Goal: Information Seeking & Learning: Learn about a topic

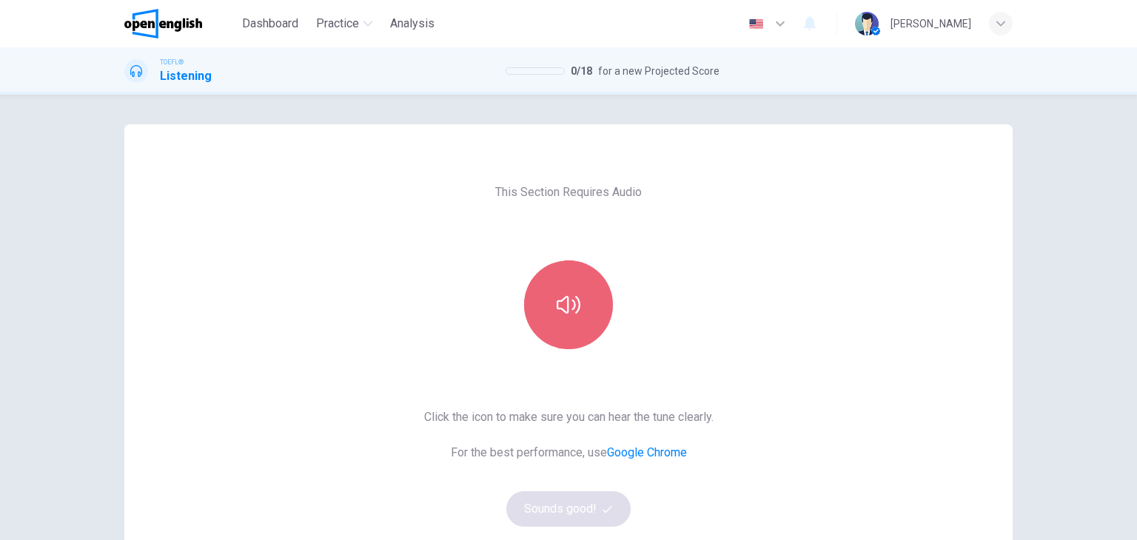
click at [583, 300] on button "button" at bounding box center [568, 304] width 89 height 89
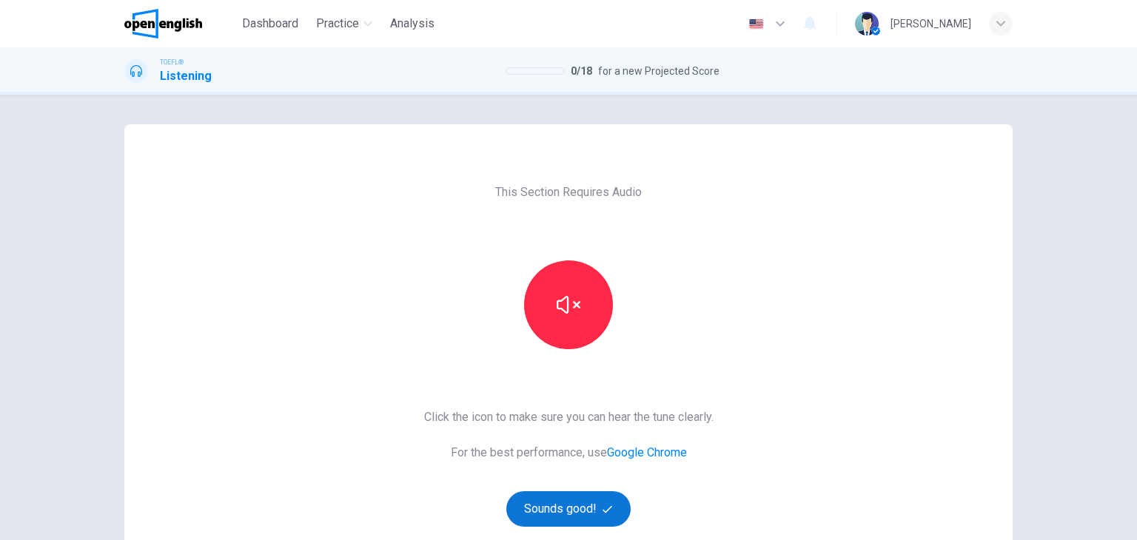
click at [587, 504] on button "Sounds good!" at bounding box center [568, 509] width 124 height 36
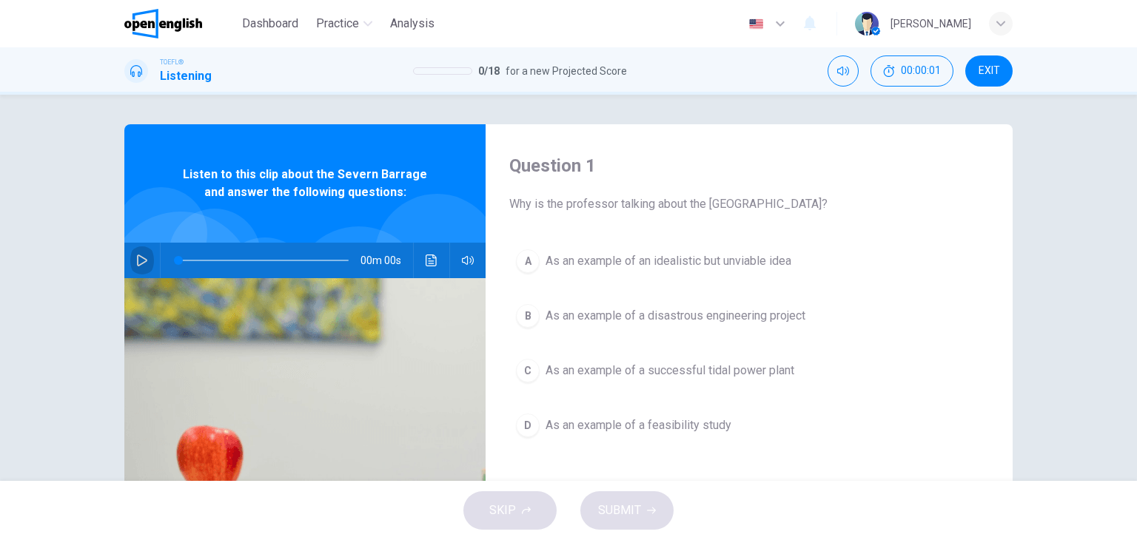
click at [141, 262] on icon "button" at bounding box center [142, 261] width 10 height 12
click at [728, 92] on div "TOEFL® Listening 0 / 18 for a new Projected Score 00:00:12 EXIT" at bounding box center [568, 70] width 1137 height 47
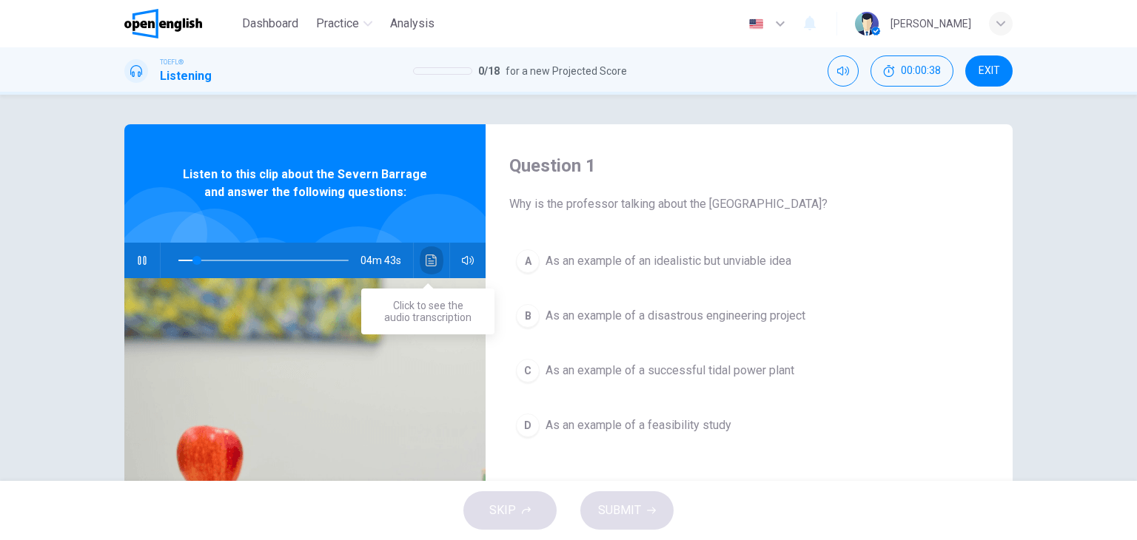
click at [432, 261] on icon "Click to see the audio transcription" at bounding box center [430, 261] width 11 height 12
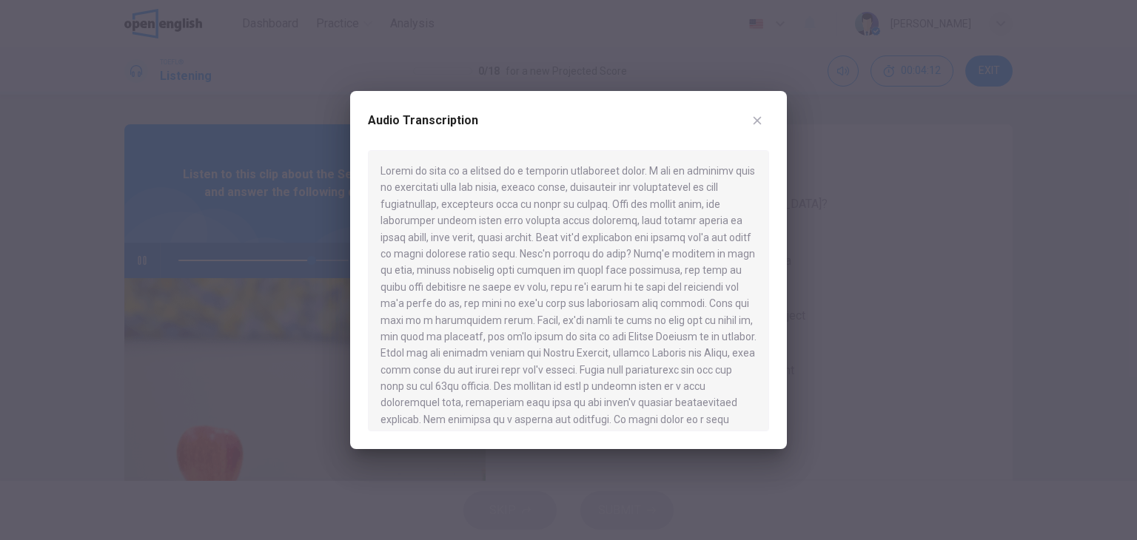
drag, startPoint x: 757, startPoint y: 119, endPoint x: 616, endPoint y: 176, distance: 151.7
click at [757, 119] on icon "button" at bounding box center [757, 121] width 12 height 12
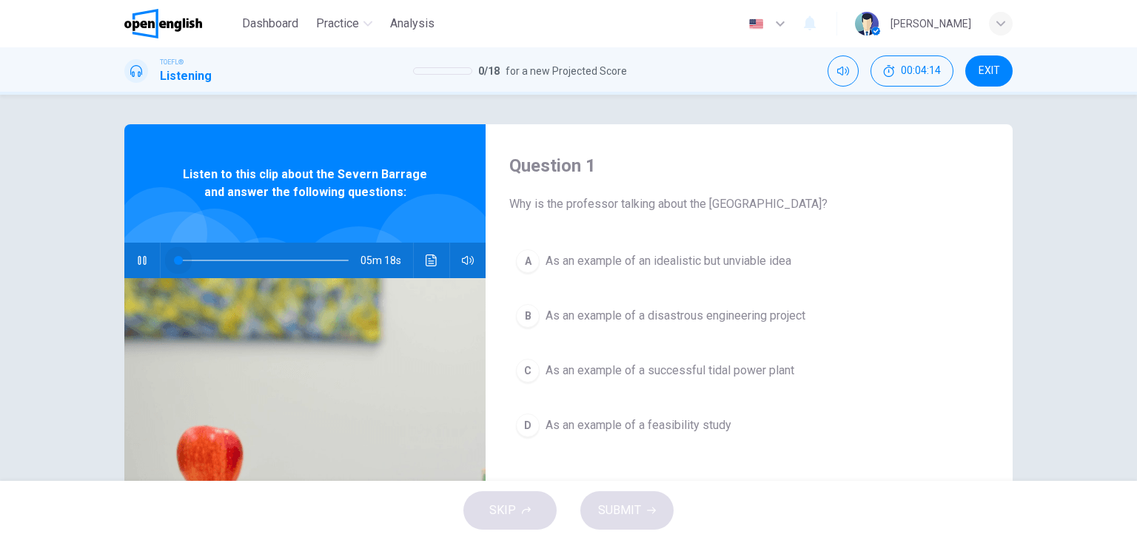
click at [178, 258] on span at bounding box center [263, 260] width 170 height 21
click at [431, 262] on icon "Click to see the audio transcription" at bounding box center [431, 261] width 12 height 12
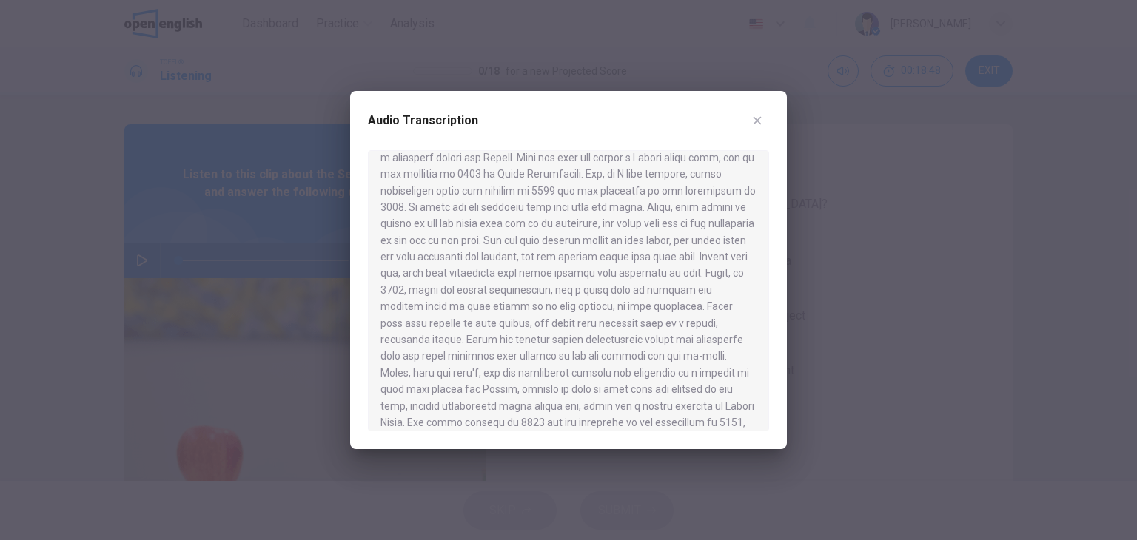
scroll to position [518, 0]
click at [756, 122] on icon "button" at bounding box center [757, 121] width 12 height 12
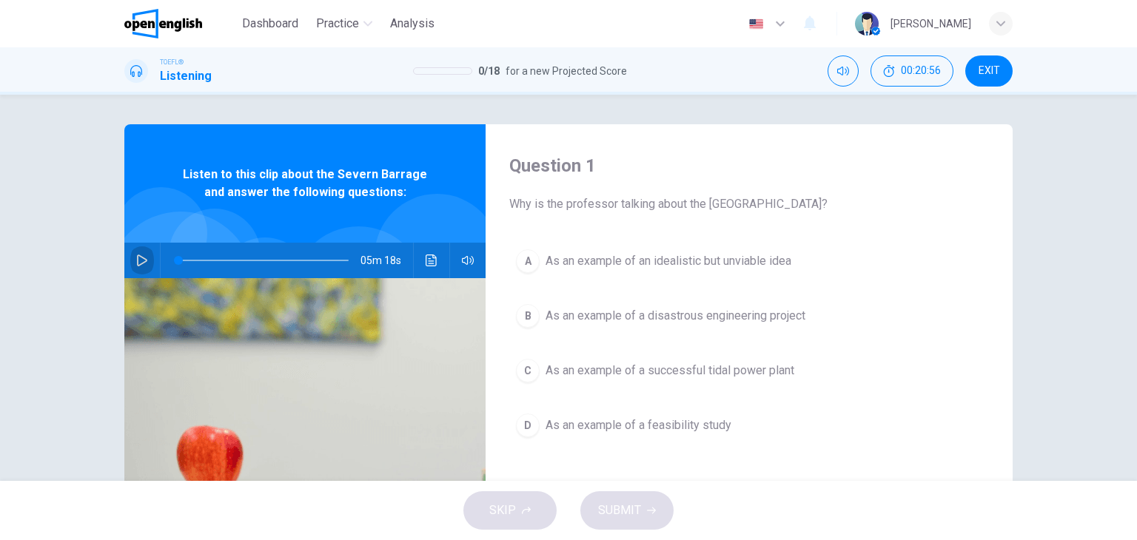
drag, startPoint x: 142, startPoint y: 258, endPoint x: 236, endPoint y: 214, distance: 103.9
click at [141, 258] on icon "button" at bounding box center [142, 261] width 12 height 12
click at [138, 263] on icon "button" at bounding box center [142, 261] width 12 height 12
click at [137, 264] on icon "button" at bounding box center [142, 261] width 10 height 12
click at [140, 255] on icon "button" at bounding box center [142, 261] width 12 height 12
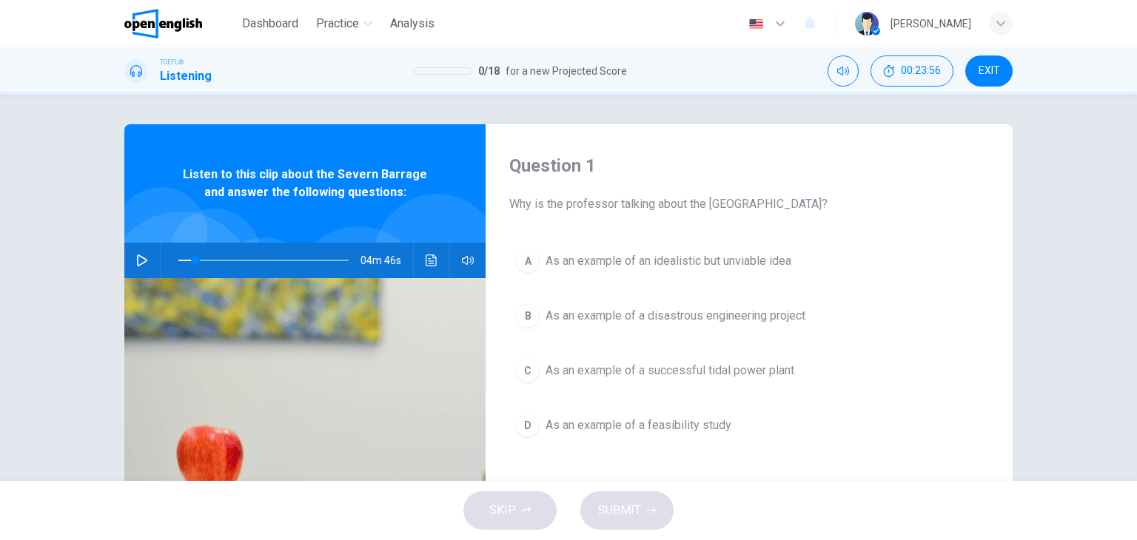
click at [137, 263] on icon "button" at bounding box center [142, 261] width 12 height 12
click at [136, 257] on icon "button" at bounding box center [142, 261] width 12 height 12
click at [428, 261] on icon "Click to see the audio transcription" at bounding box center [431, 261] width 12 height 12
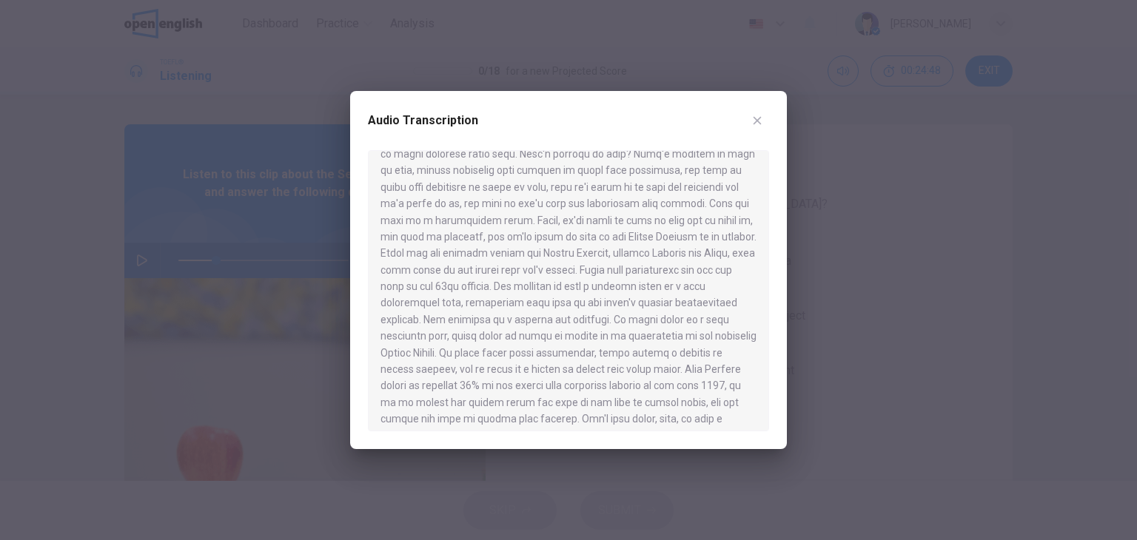
scroll to position [148, 0]
click at [762, 121] on icon "button" at bounding box center [757, 121] width 12 height 12
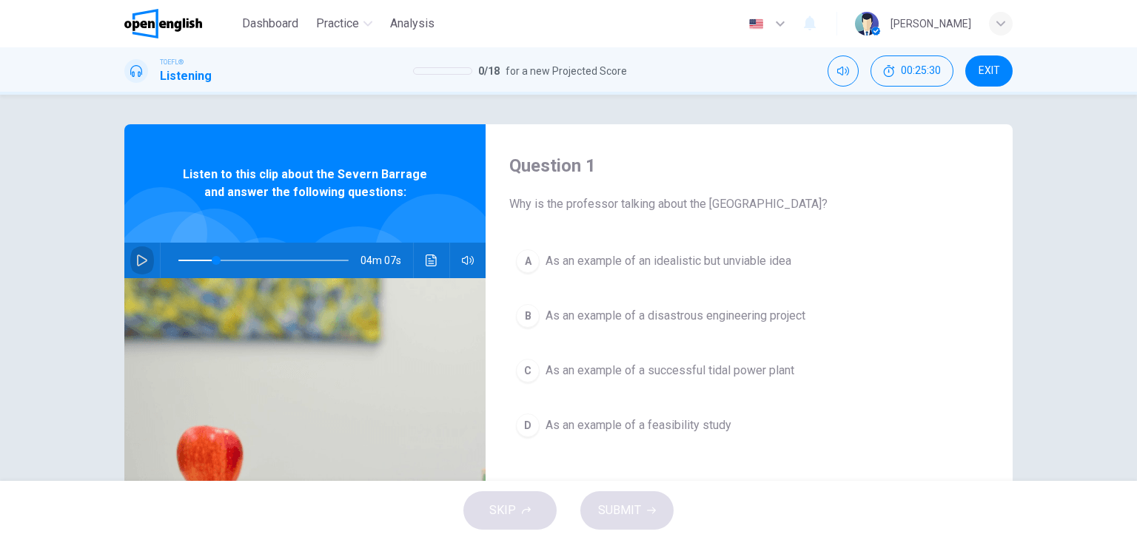
click at [141, 258] on icon "button" at bounding box center [142, 261] width 10 height 12
click at [141, 261] on icon "button" at bounding box center [142, 260] width 8 height 9
click at [440, 261] on div "03m 57s" at bounding box center [304, 261] width 361 height 36
click at [432, 258] on icon "Click to see the audio transcription" at bounding box center [431, 261] width 12 height 12
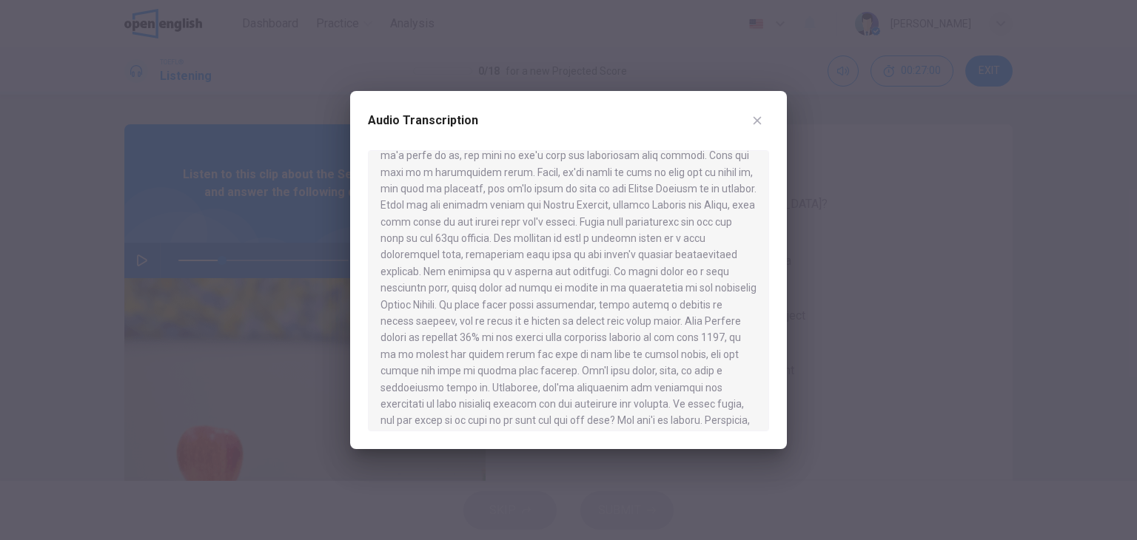
click at [758, 110] on button "button" at bounding box center [757, 121] width 24 height 24
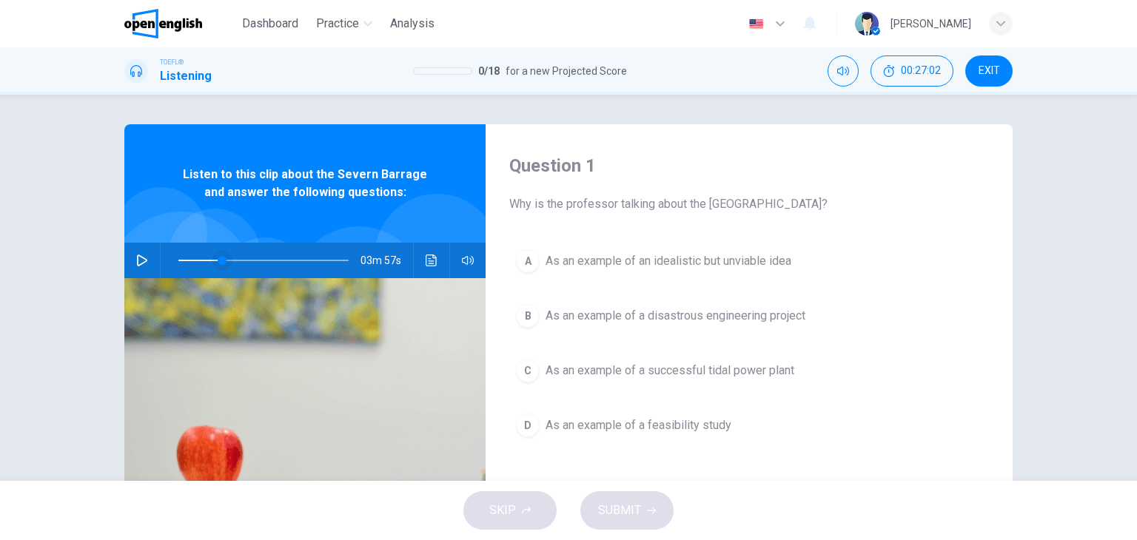
click at [218, 262] on span at bounding box center [222, 260] width 9 height 9
click at [201, 260] on span at bounding box center [205, 260] width 9 height 9
click at [141, 261] on icon "button" at bounding box center [142, 261] width 12 height 12
click at [136, 260] on icon "button" at bounding box center [142, 261] width 12 height 12
click at [136, 263] on icon "button" at bounding box center [142, 261] width 12 height 12
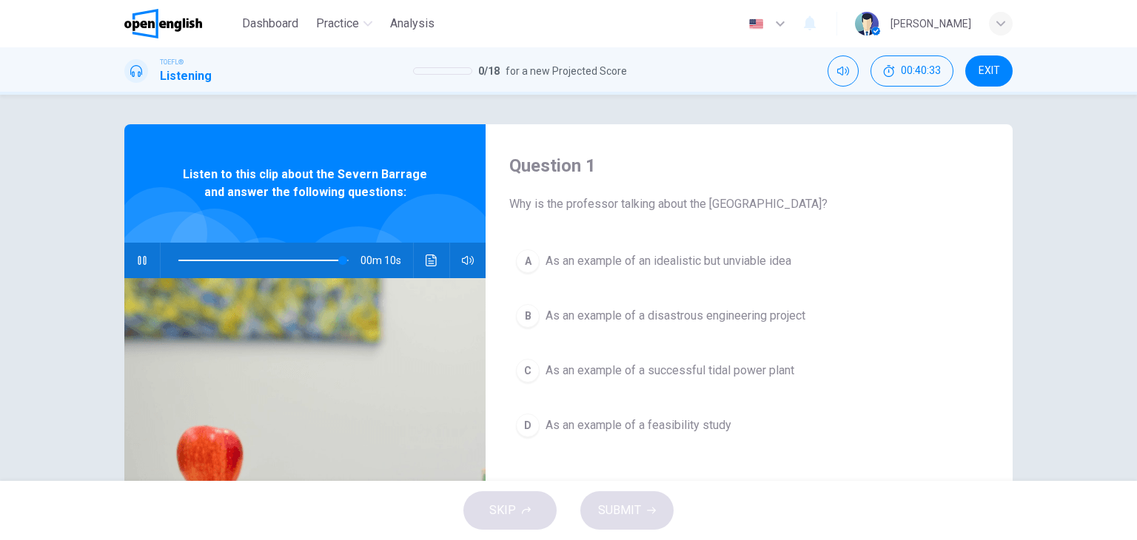
click at [667, 430] on span "As an example of a feasibility study" at bounding box center [638, 426] width 186 height 18
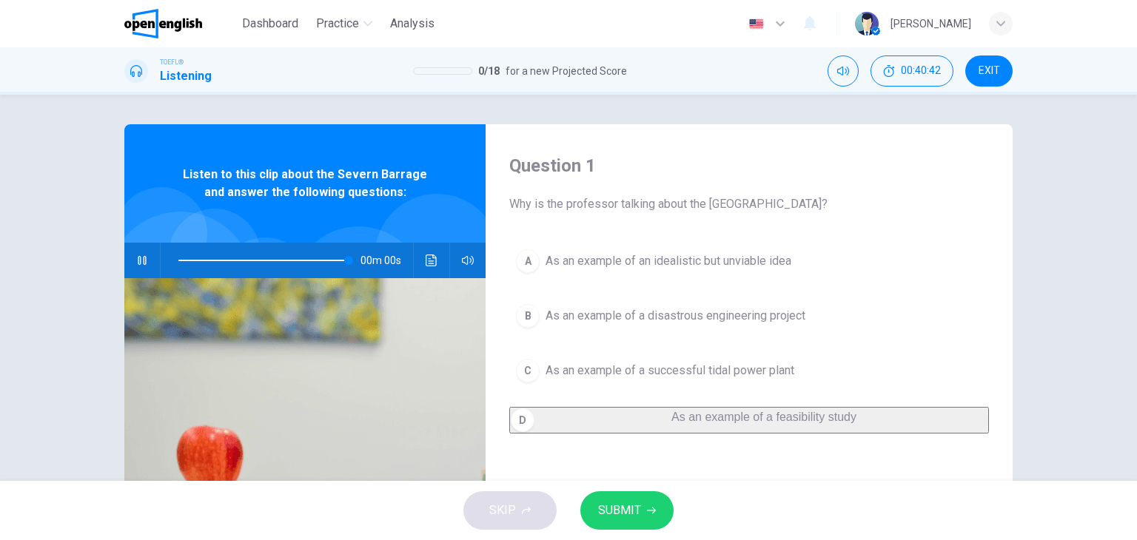
type input "*"
click at [624, 497] on button "SUBMIT" at bounding box center [626, 510] width 93 height 38
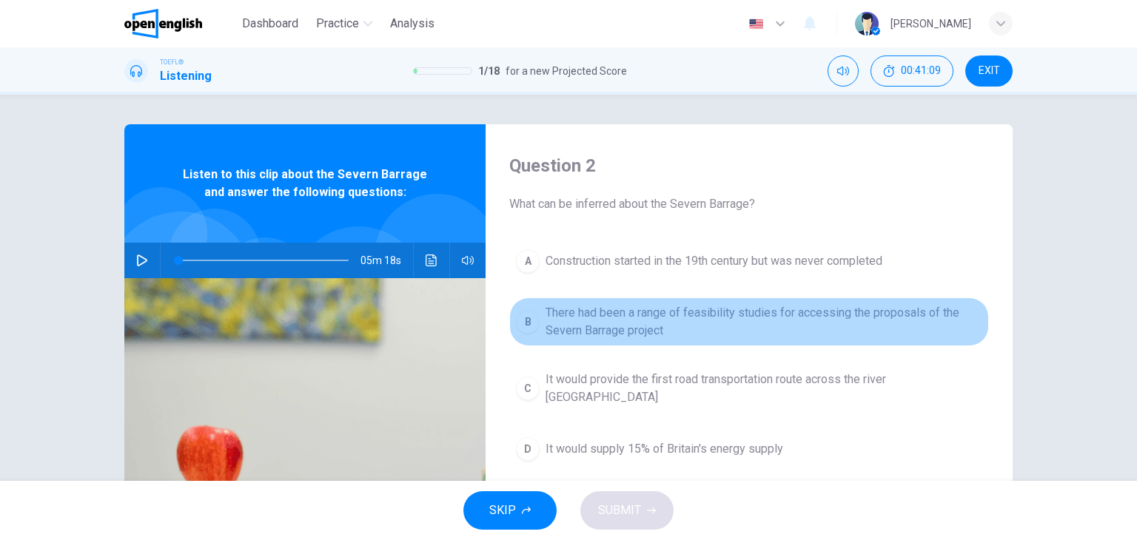
click at [622, 323] on span "There had been a range of feasibility studies for accessing the proposals of th…" at bounding box center [763, 322] width 437 height 36
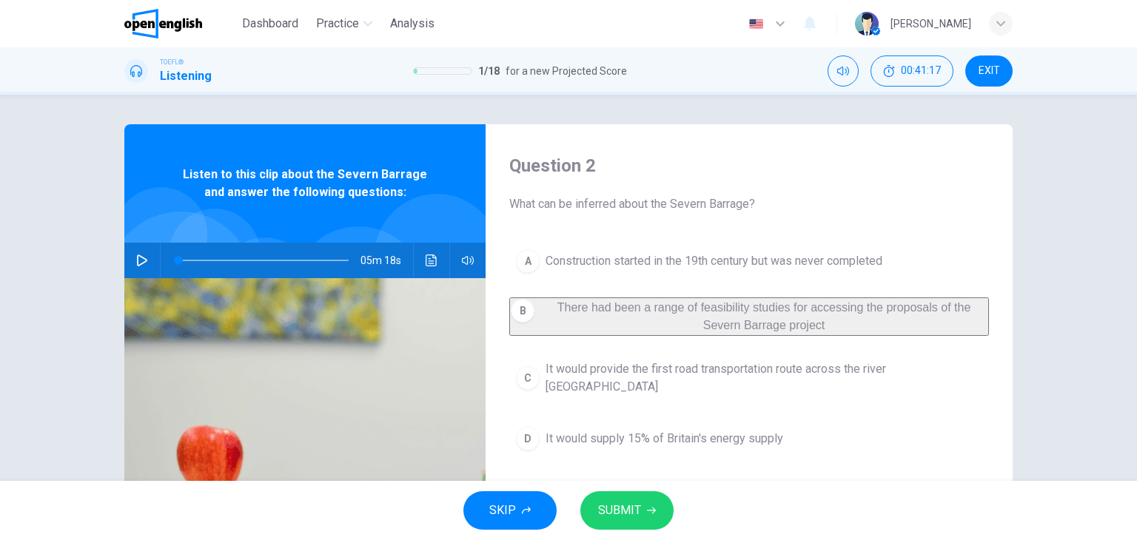
click at [651, 510] on icon "button" at bounding box center [651, 511] width 9 height 7
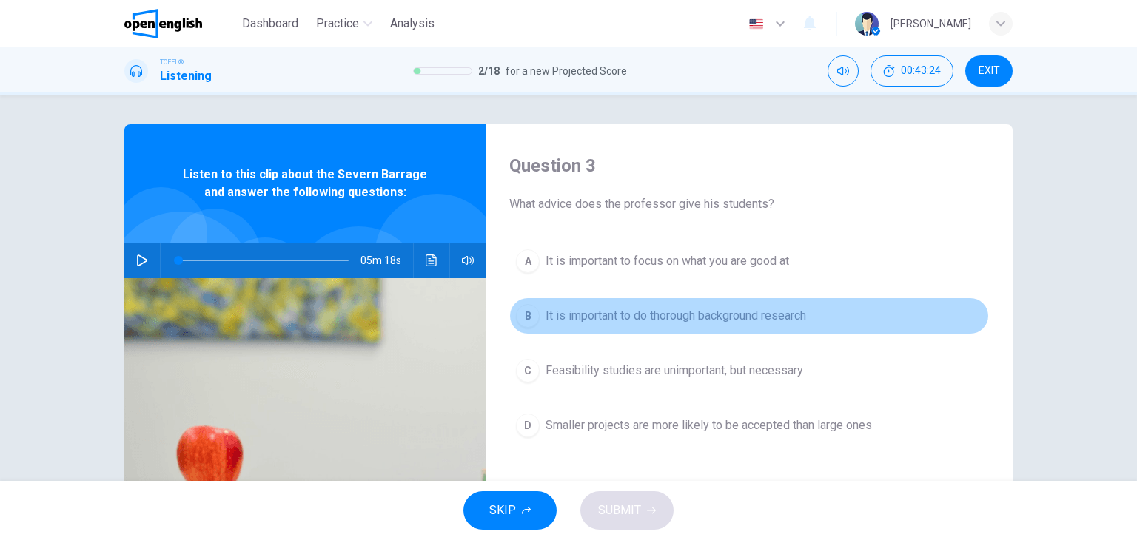
click at [654, 329] on button "B It is important to do thorough background research" at bounding box center [749, 315] width 480 height 37
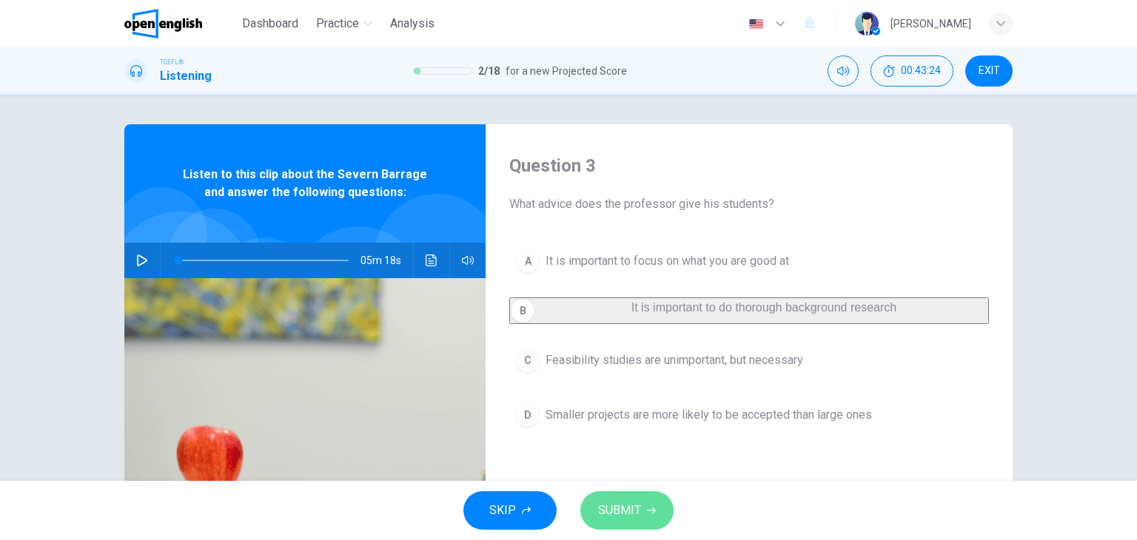
click at [627, 500] on span "SUBMIT" at bounding box center [619, 510] width 43 height 21
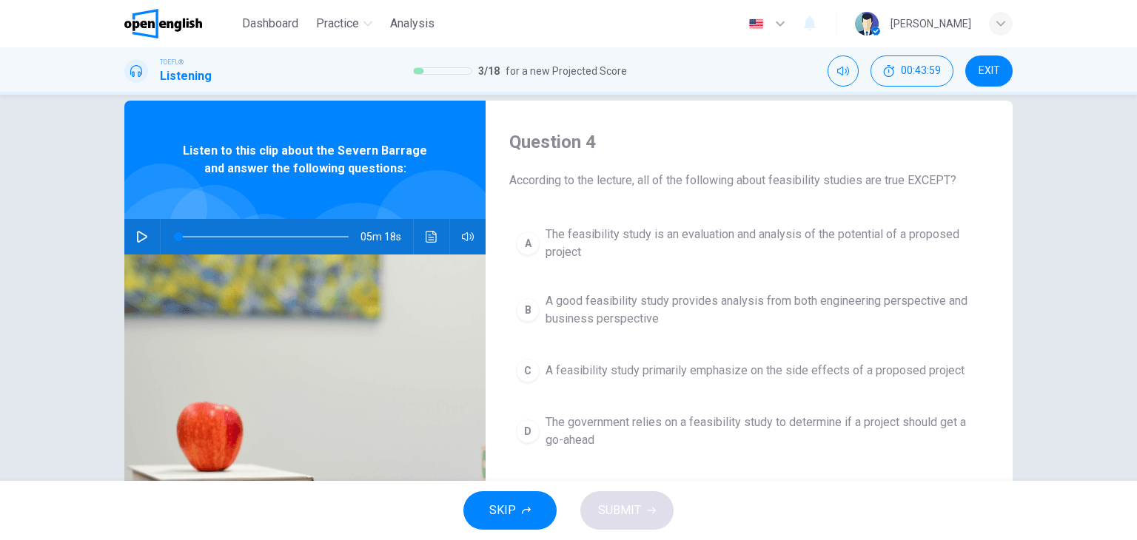
scroll to position [0, 0]
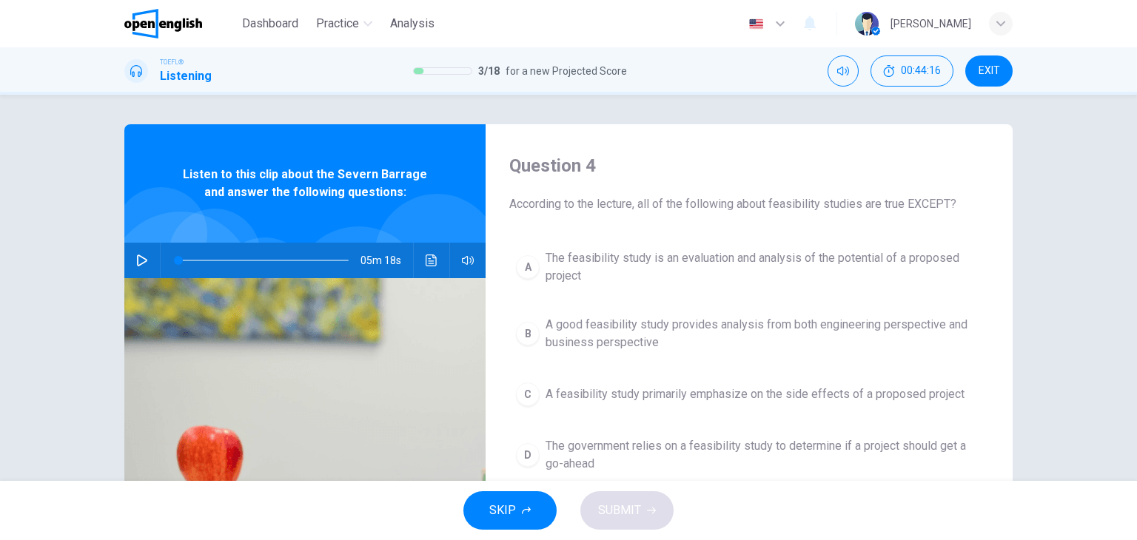
click at [827, 322] on span "A good feasibility study provides analysis from both engineering perspective an…" at bounding box center [763, 334] width 437 height 36
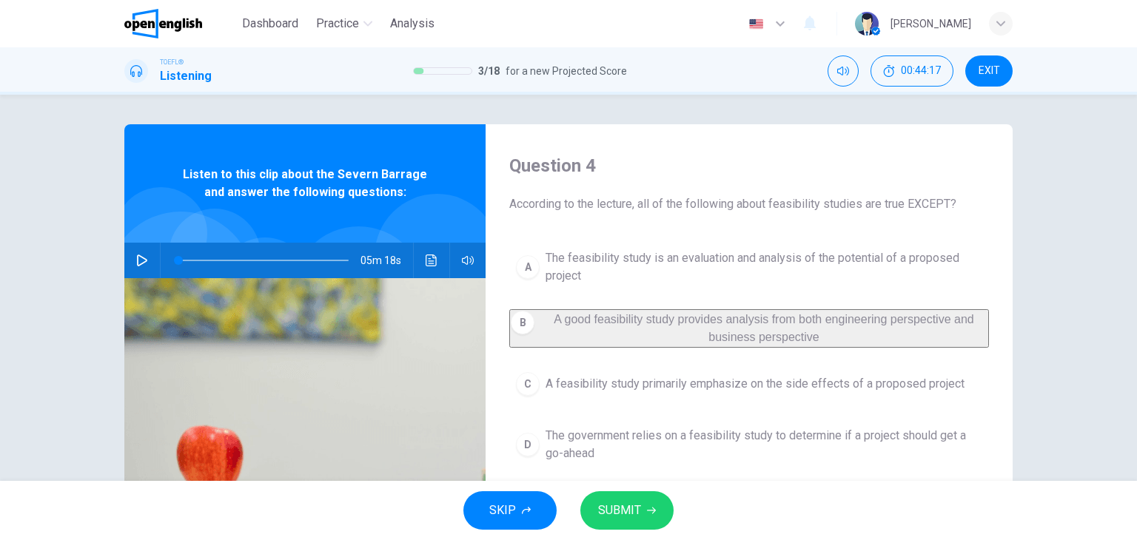
click at [650, 508] on icon "button" at bounding box center [651, 510] width 9 height 9
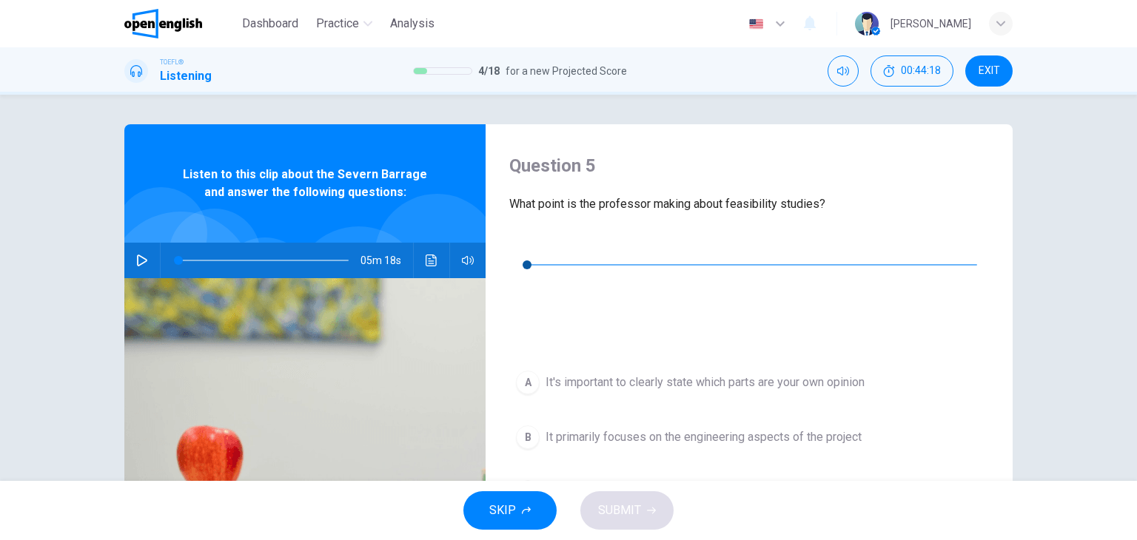
click at [521, 249] on icon "button" at bounding box center [521, 243] width 10 height 12
click at [533, 287] on button "Click to see the audio transcription" at bounding box center [521, 299] width 24 height 24
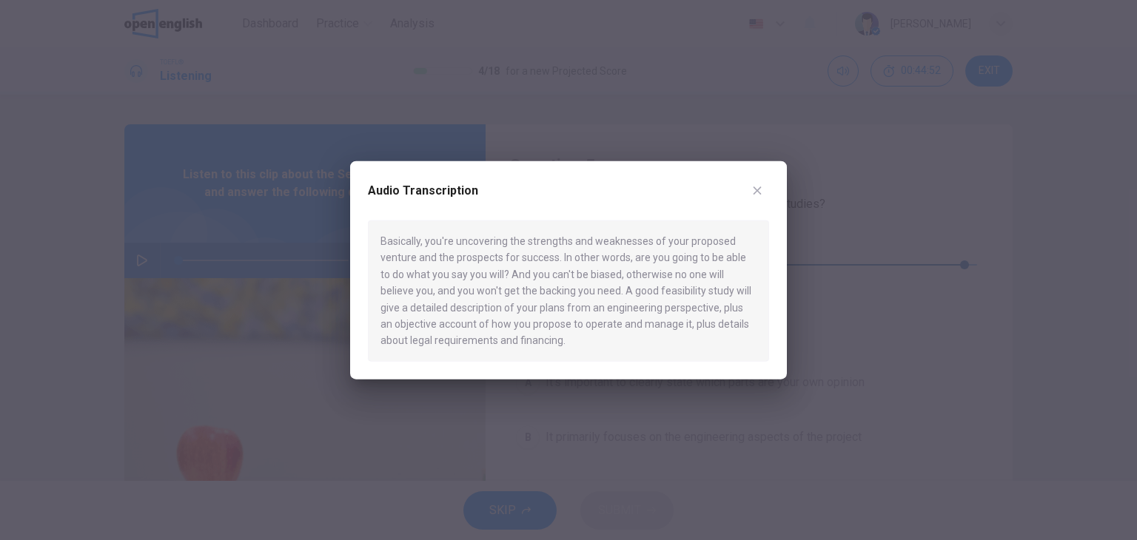
type input "*"
click at [1011, 257] on div at bounding box center [568, 270] width 1137 height 540
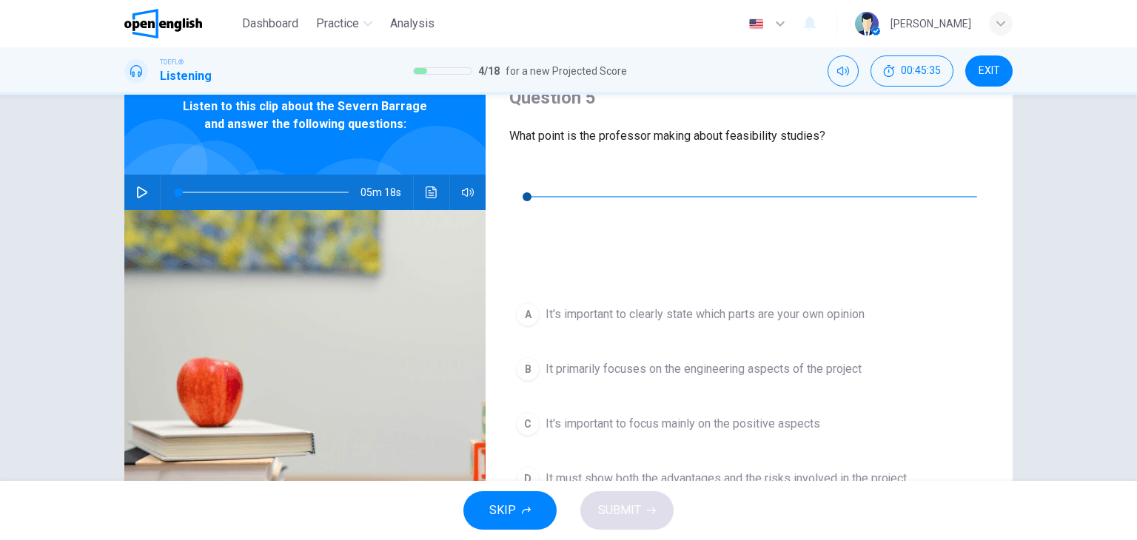
scroll to position [74, 0]
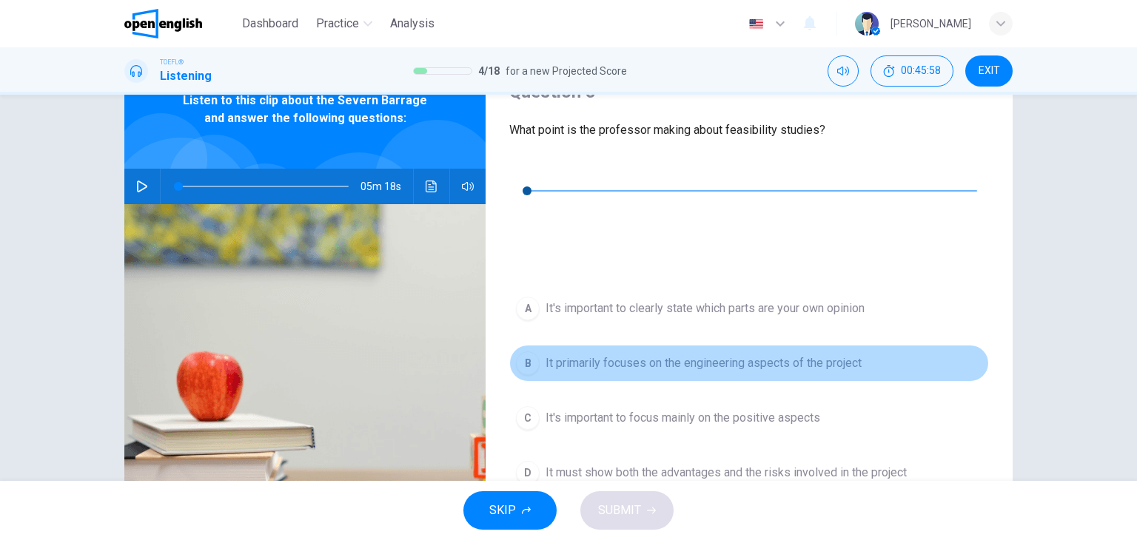
click at [690, 354] on span "It primarily focuses on the engineering aspects of the project" at bounding box center [703, 363] width 316 height 18
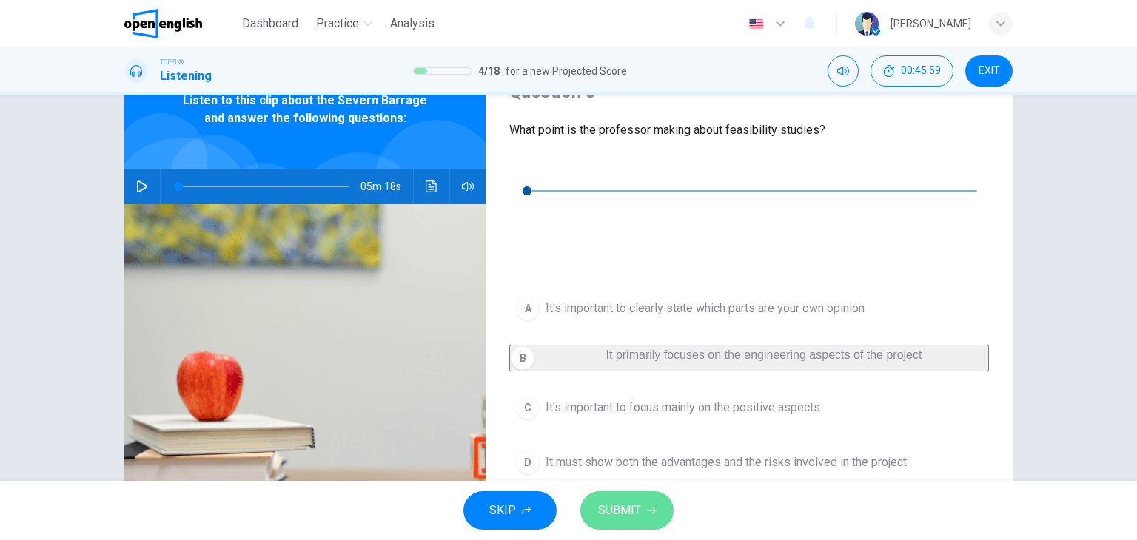
click at [636, 508] on span "SUBMIT" at bounding box center [619, 510] width 43 height 21
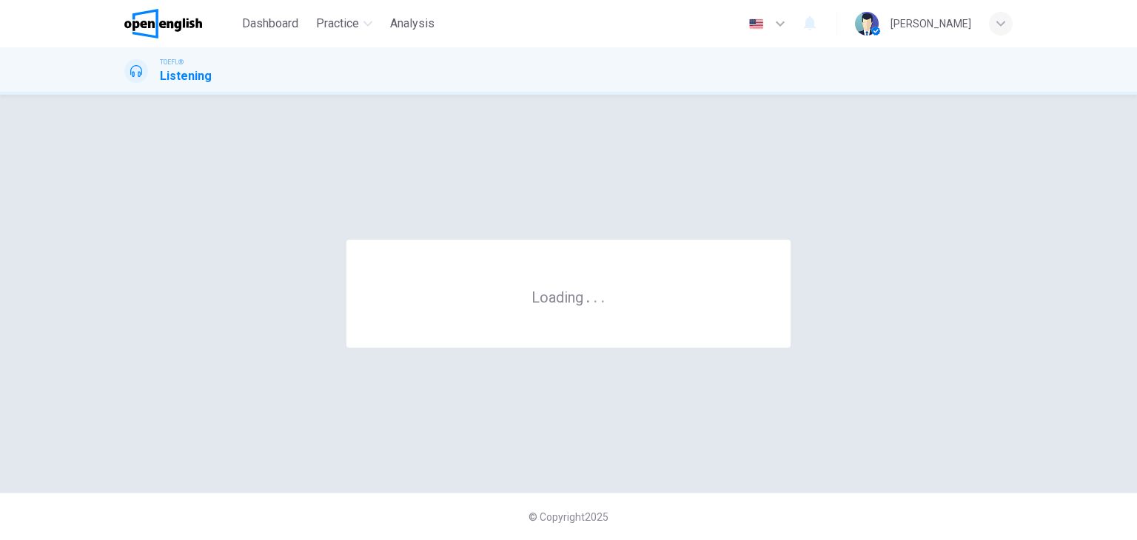
scroll to position [0, 0]
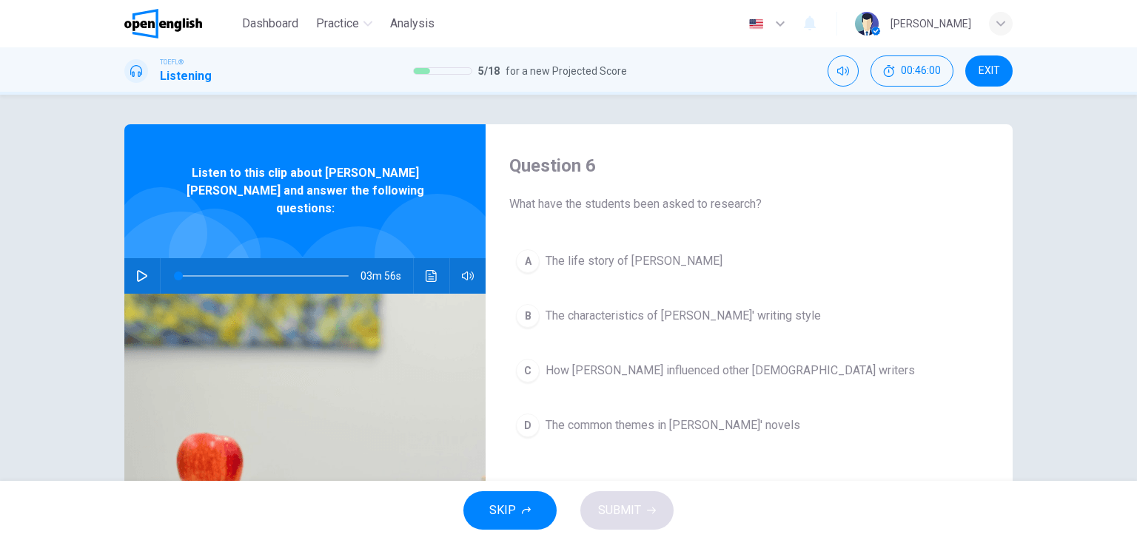
click at [131, 264] on button "button" at bounding box center [142, 276] width 24 height 36
click at [830, 495] on div "SKIP SUBMIT" at bounding box center [568, 510] width 1137 height 59
click at [191, 266] on span at bounding box center [263, 276] width 170 height 21
click at [427, 270] on icon "Click to see the audio transcription" at bounding box center [431, 276] width 12 height 12
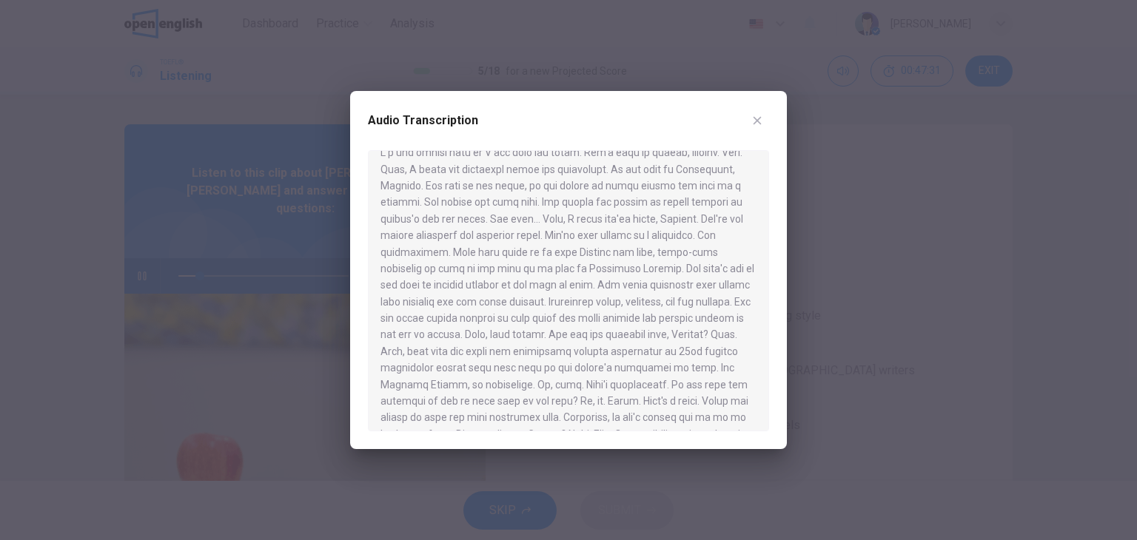
scroll to position [74, 0]
click at [110, 109] on div at bounding box center [568, 270] width 1137 height 540
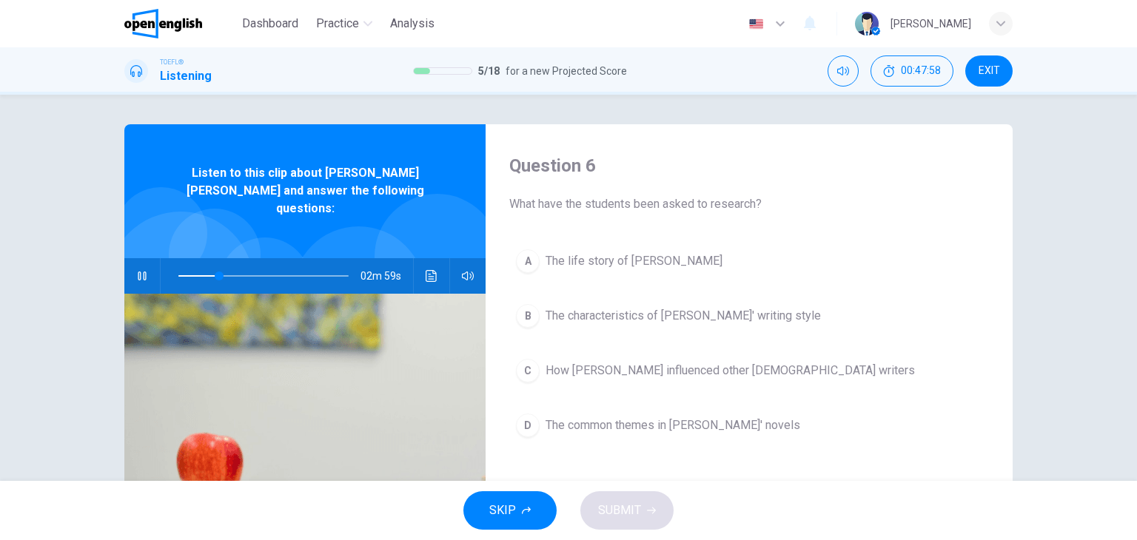
click at [139, 272] on icon "button" at bounding box center [142, 276] width 8 height 9
click at [425, 270] on icon "Click to see the audio transcription" at bounding box center [430, 276] width 11 height 12
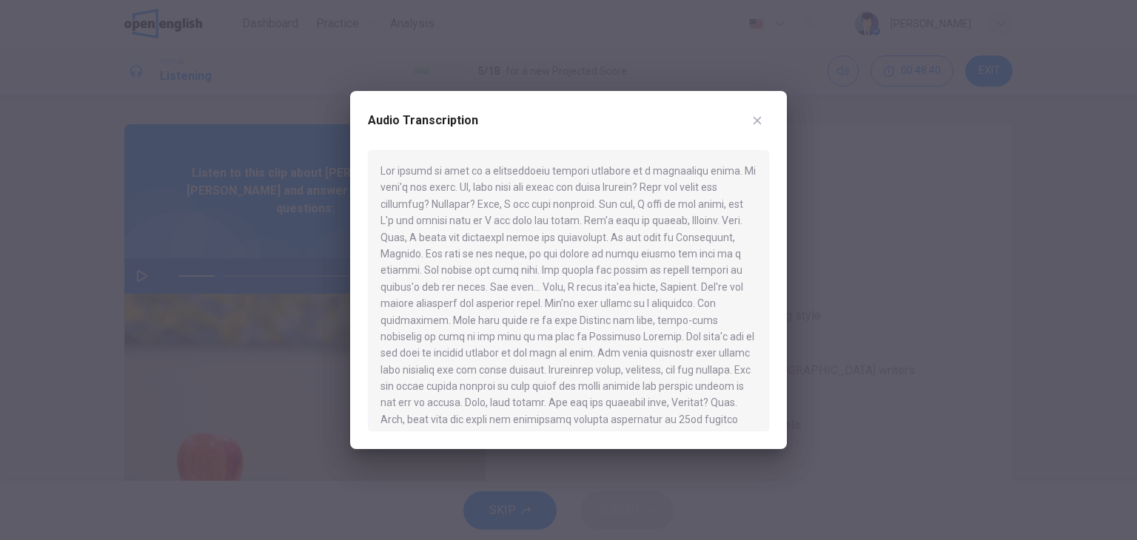
click at [79, 186] on div at bounding box center [568, 270] width 1137 height 540
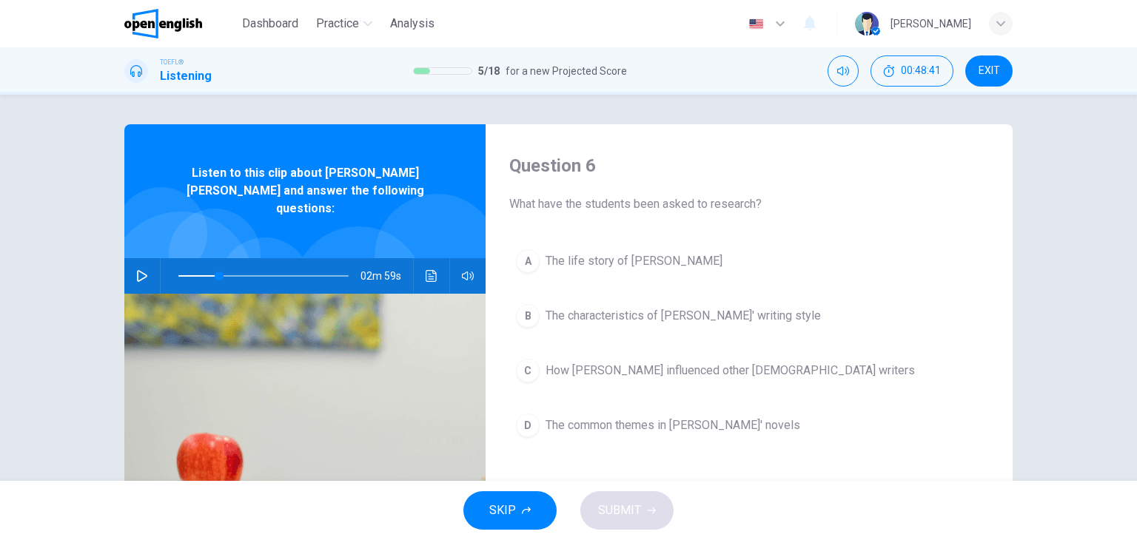
click at [142, 270] on icon "button" at bounding box center [142, 276] width 12 height 12
click at [431, 267] on button "Click to see the audio transcription" at bounding box center [432, 276] width 24 height 36
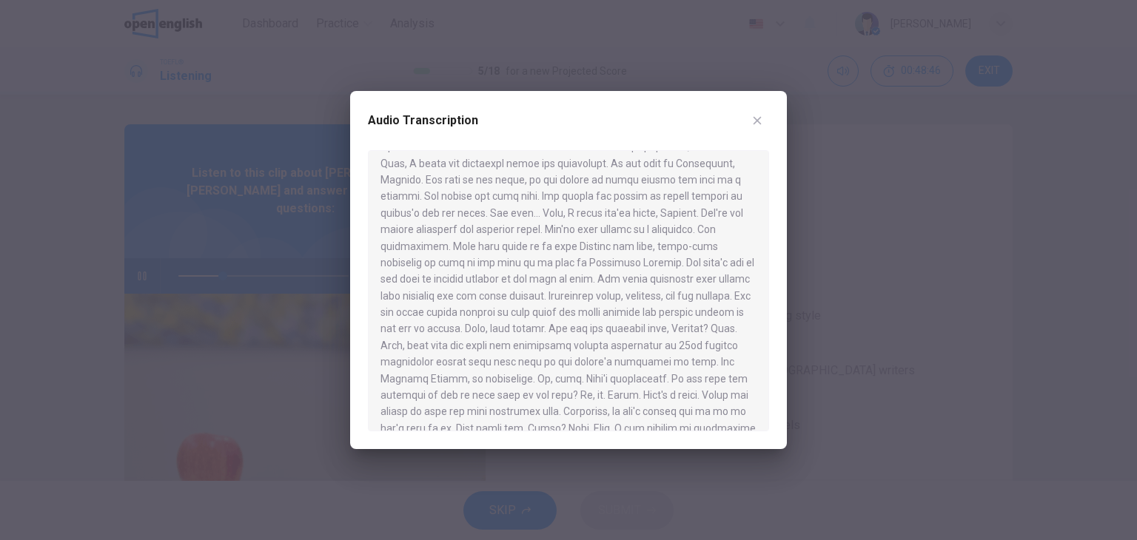
click at [77, 298] on div at bounding box center [568, 270] width 1137 height 540
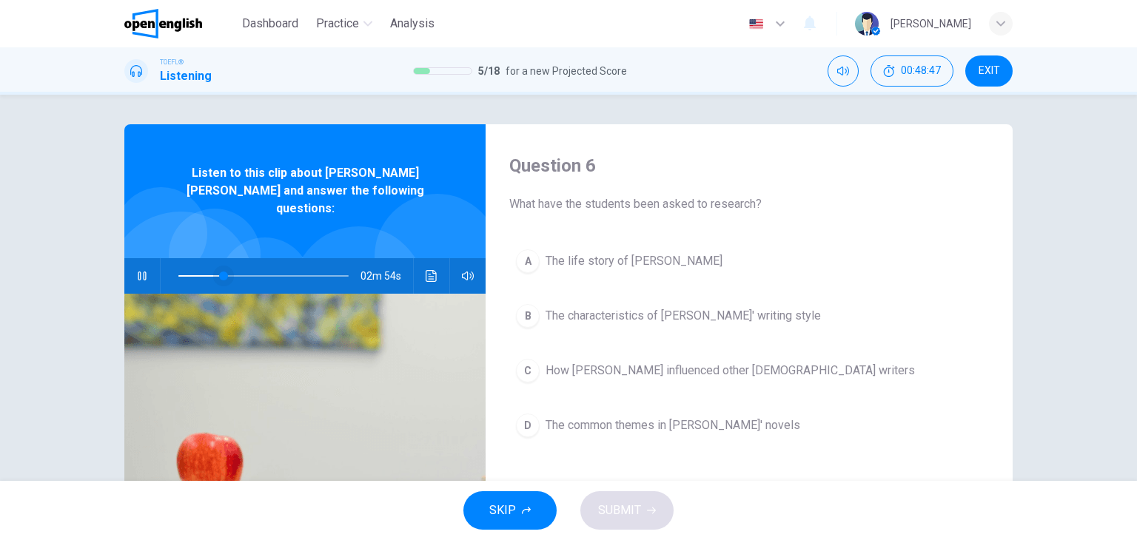
click at [219, 272] on span at bounding box center [223, 276] width 9 height 9
click at [431, 270] on icon "Click to see the audio transcription" at bounding box center [431, 276] width 12 height 12
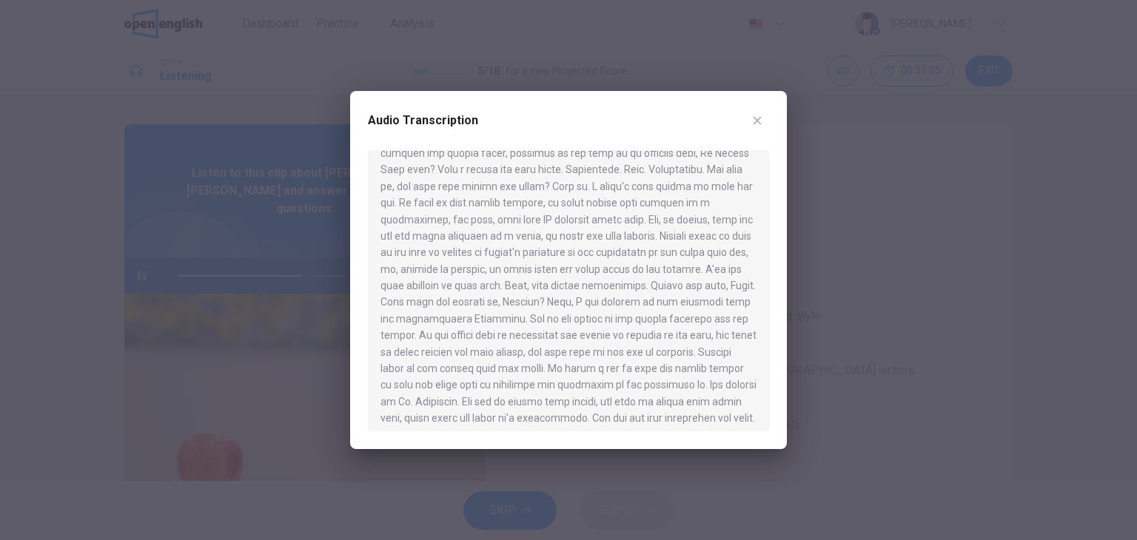
scroll to position [518, 0]
click at [61, 225] on div at bounding box center [568, 270] width 1137 height 540
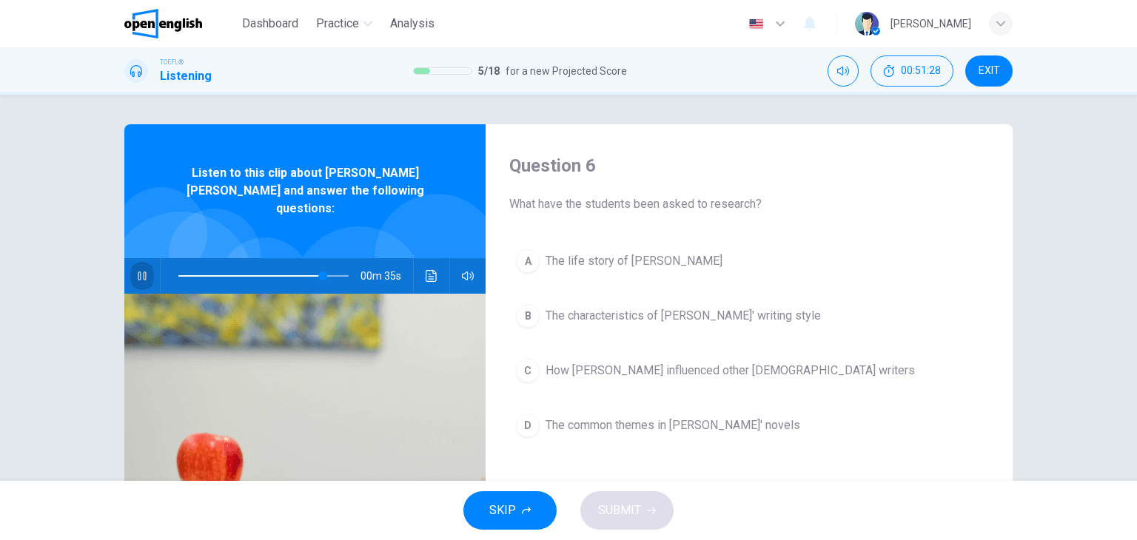
click at [142, 270] on icon "button" at bounding box center [142, 276] width 12 height 12
click at [142, 270] on icon "button" at bounding box center [142, 276] width 10 height 12
click at [181, 275] on span at bounding box center [181, 275] width 7 height 1
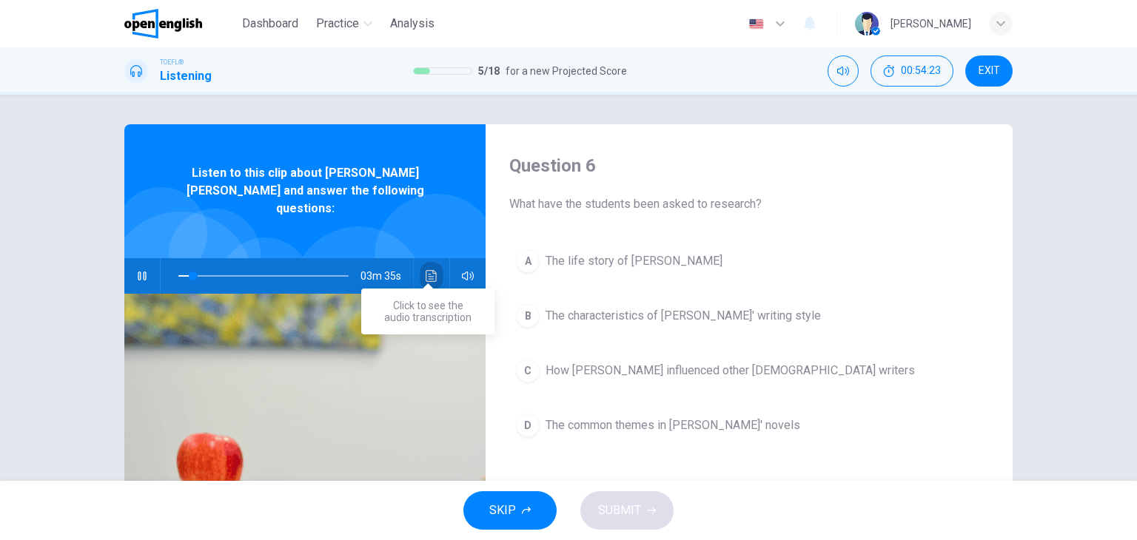
click at [430, 270] on icon "Click to see the audio transcription" at bounding box center [431, 276] width 12 height 12
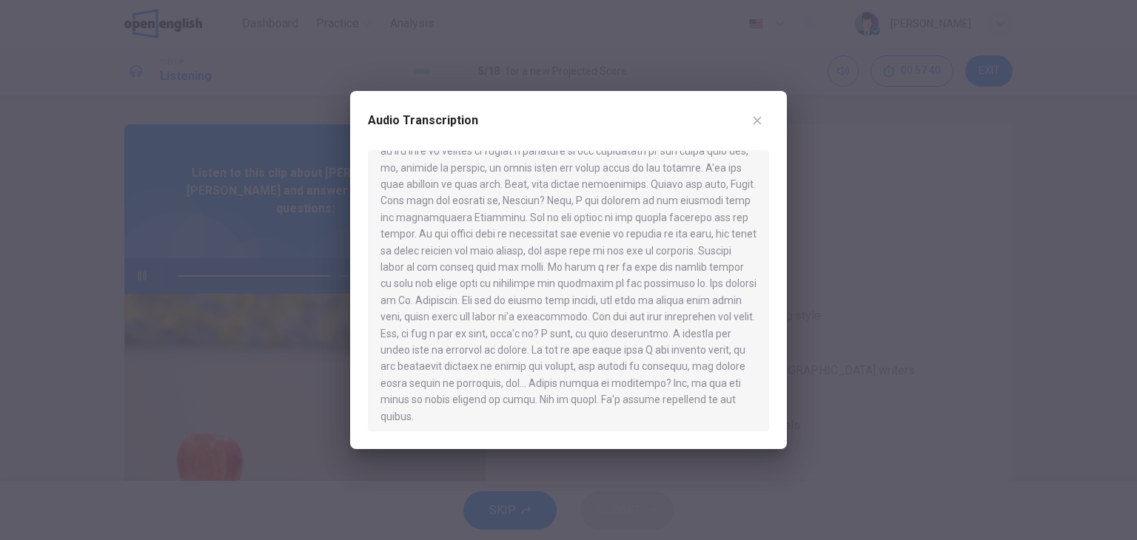
scroll to position [589, 0]
type input "*"
click at [762, 115] on icon "button" at bounding box center [757, 121] width 12 height 12
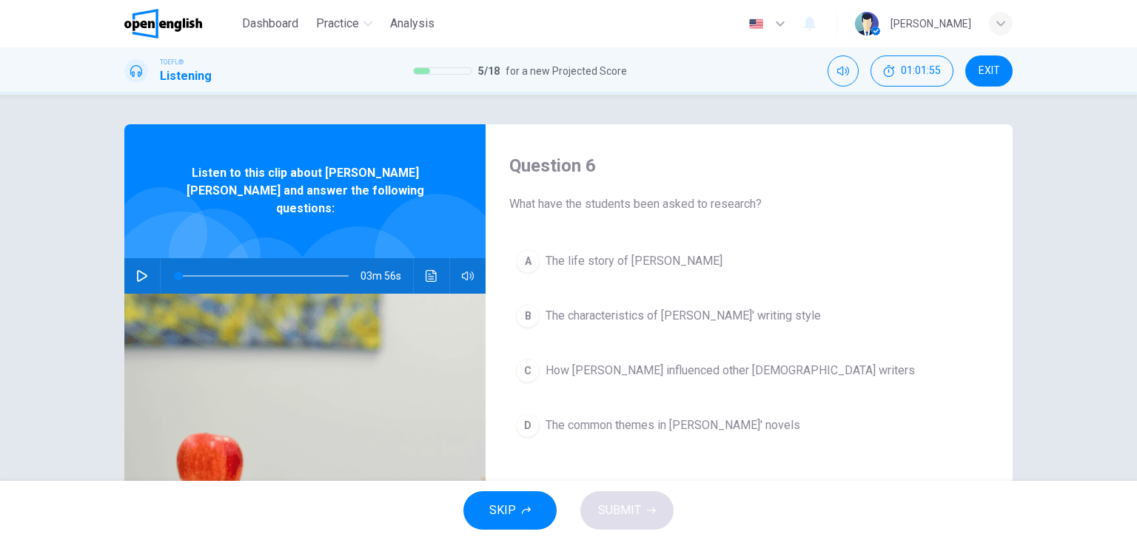
click at [713, 317] on span "The characteristics of [PERSON_NAME]' writing style" at bounding box center [682, 316] width 275 height 18
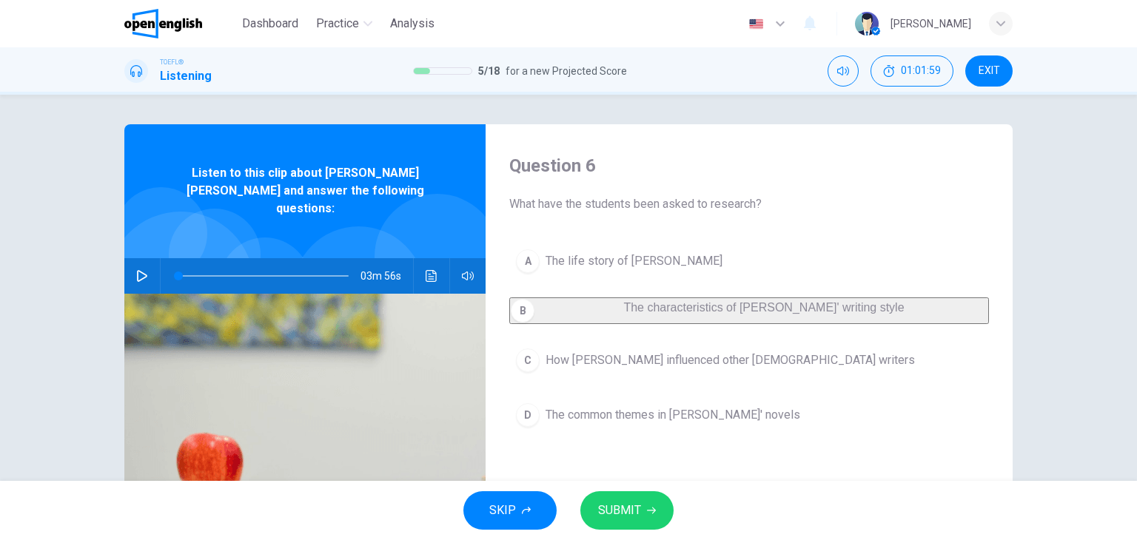
click at [648, 510] on icon "button" at bounding box center [651, 511] width 9 height 7
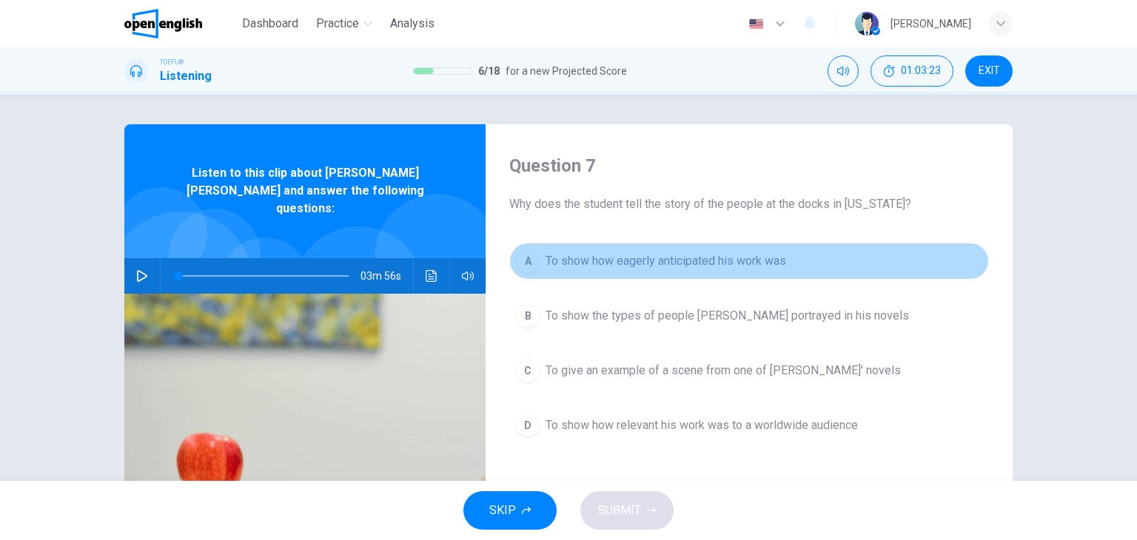
click at [739, 265] on span "To show how eagerly anticipated his work was" at bounding box center [665, 261] width 240 height 18
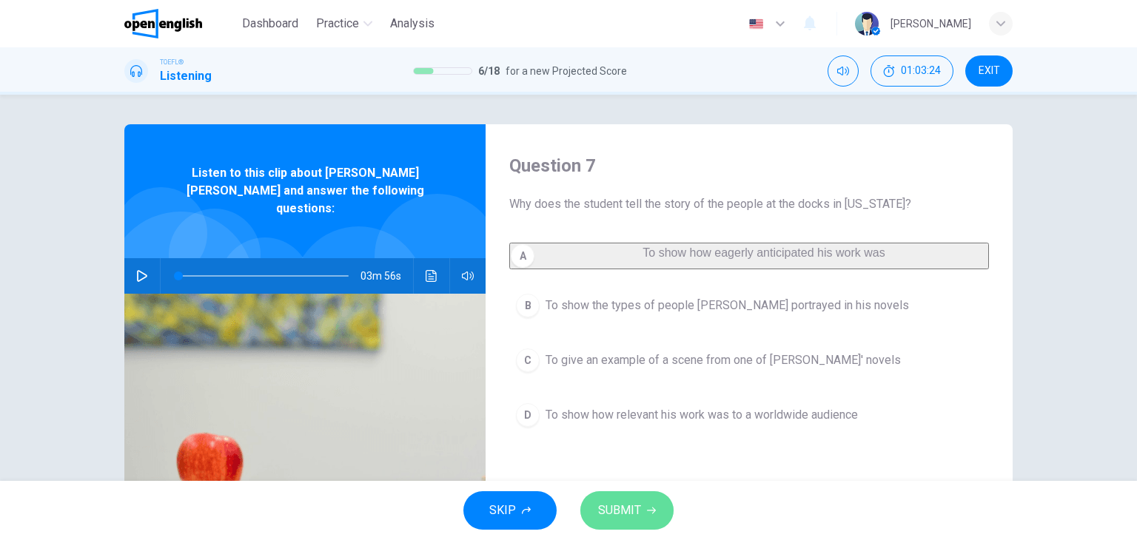
click at [644, 504] on button "SUBMIT" at bounding box center [626, 510] width 93 height 38
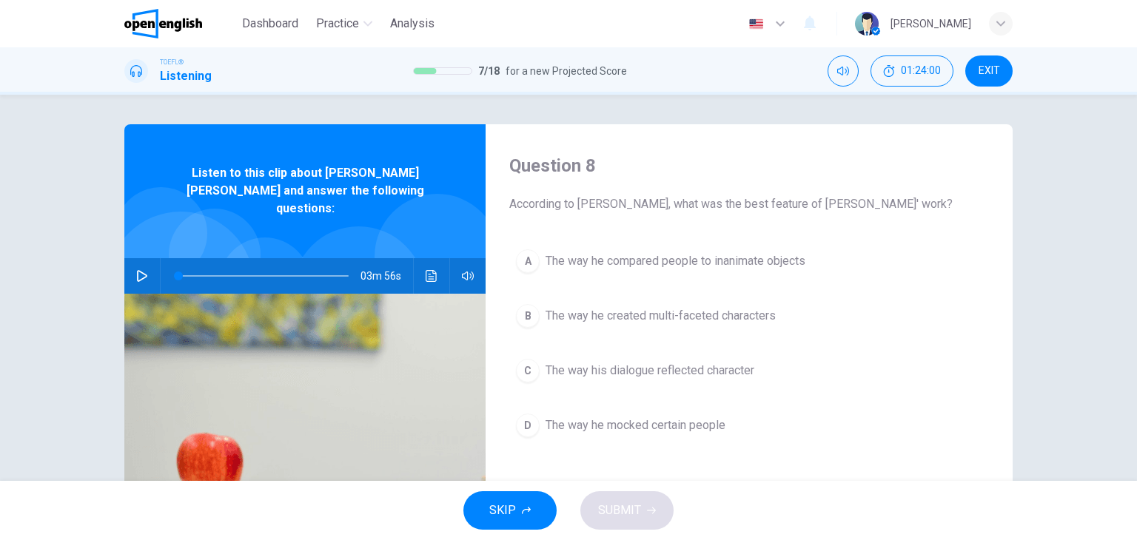
click at [628, 430] on span "The way he mocked certain people" at bounding box center [635, 426] width 180 height 18
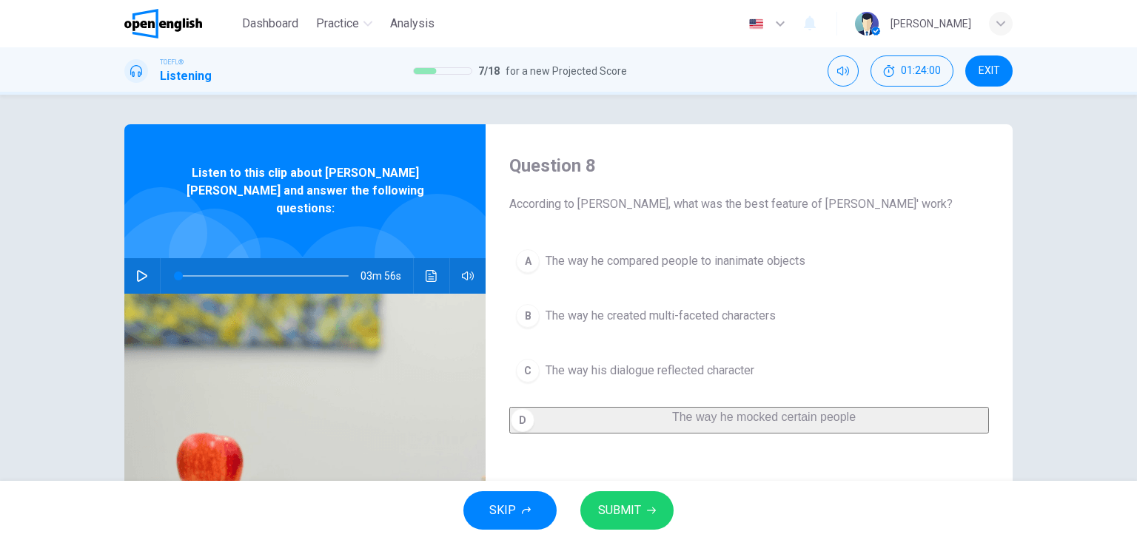
click at [636, 510] on span "SUBMIT" at bounding box center [619, 510] width 43 height 21
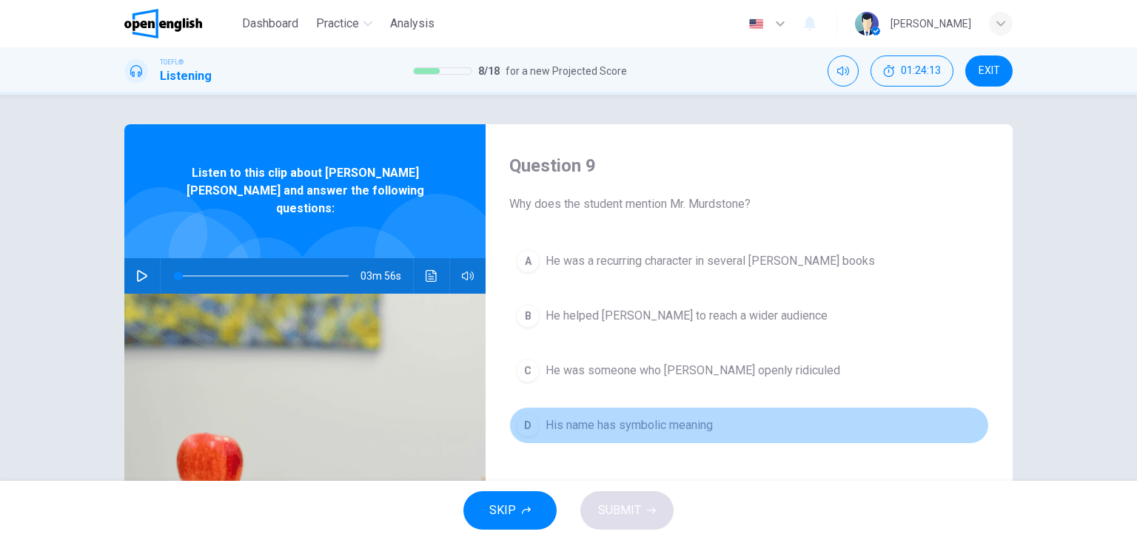
click at [661, 440] on button "D His name has symbolic meaning" at bounding box center [749, 425] width 480 height 37
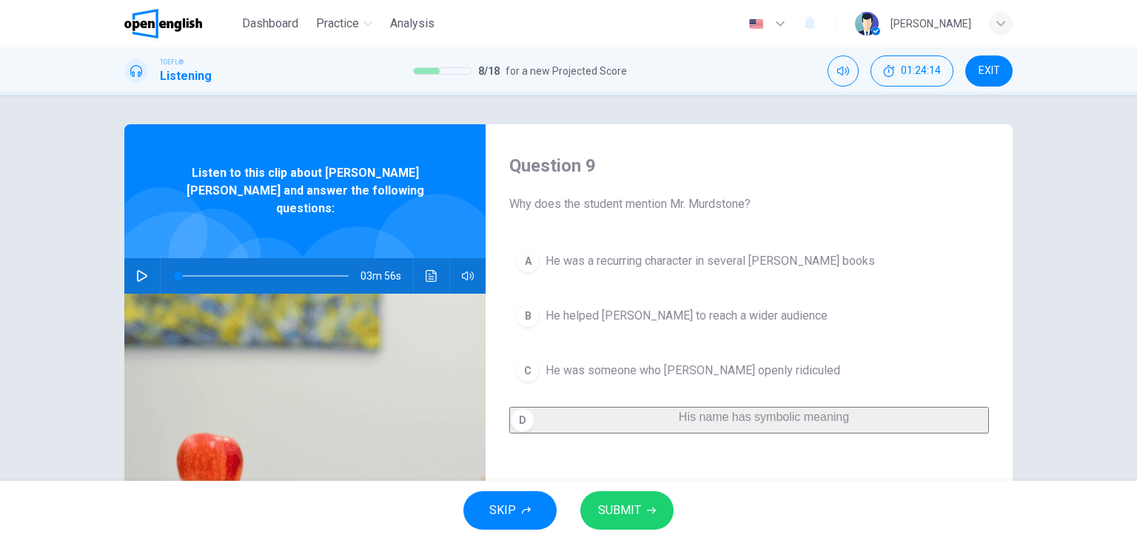
click at [642, 498] on button "SUBMIT" at bounding box center [626, 510] width 93 height 38
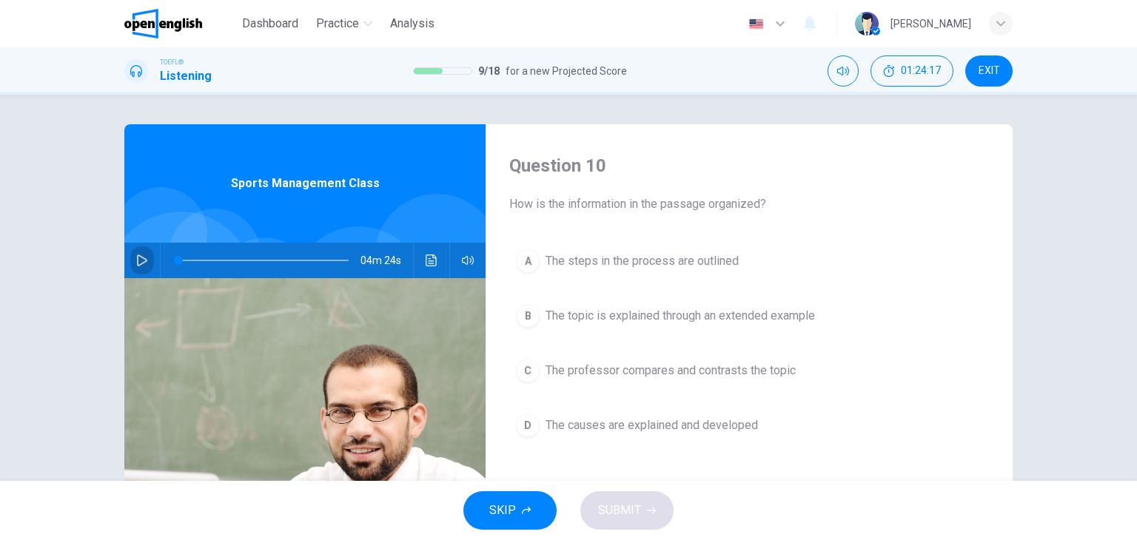
click at [141, 255] on icon "button" at bounding box center [142, 261] width 12 height 12
click at [427, 256] on icon "Click to see the audio transcription" at bounding box center [431, 261] width 12 height 12
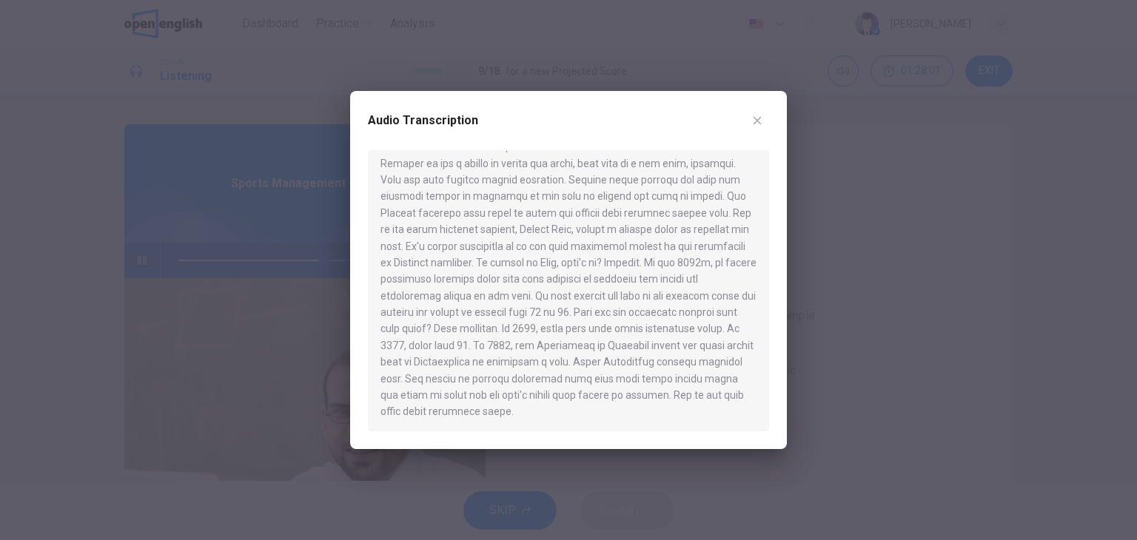
scroll to position [456, 0]
type input "*"
click at [762, 123] on icon "button" at bounding box center [757, 121] width 12 height 12
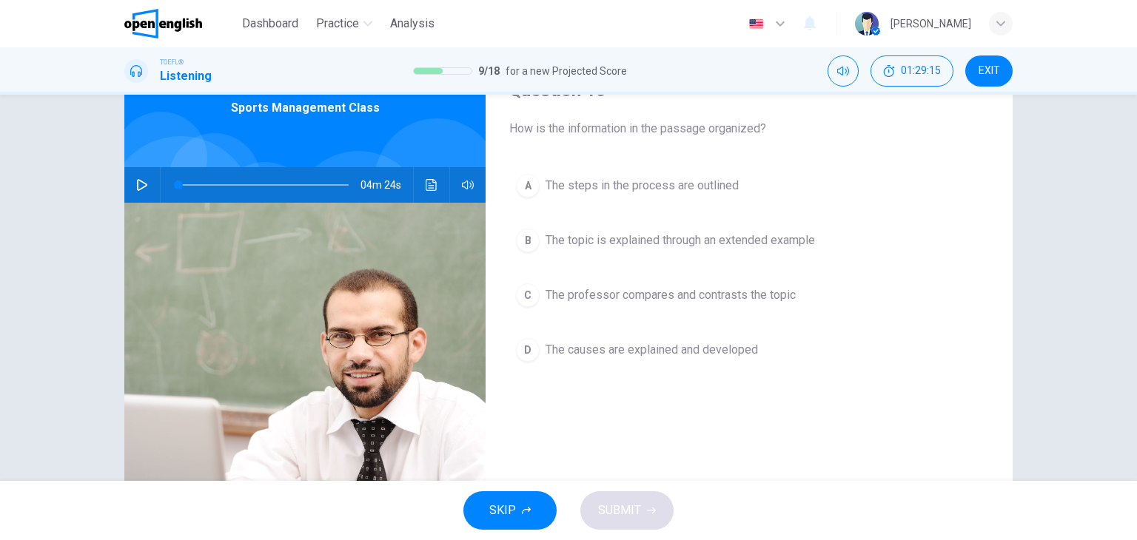
scroll to position [39, 0]
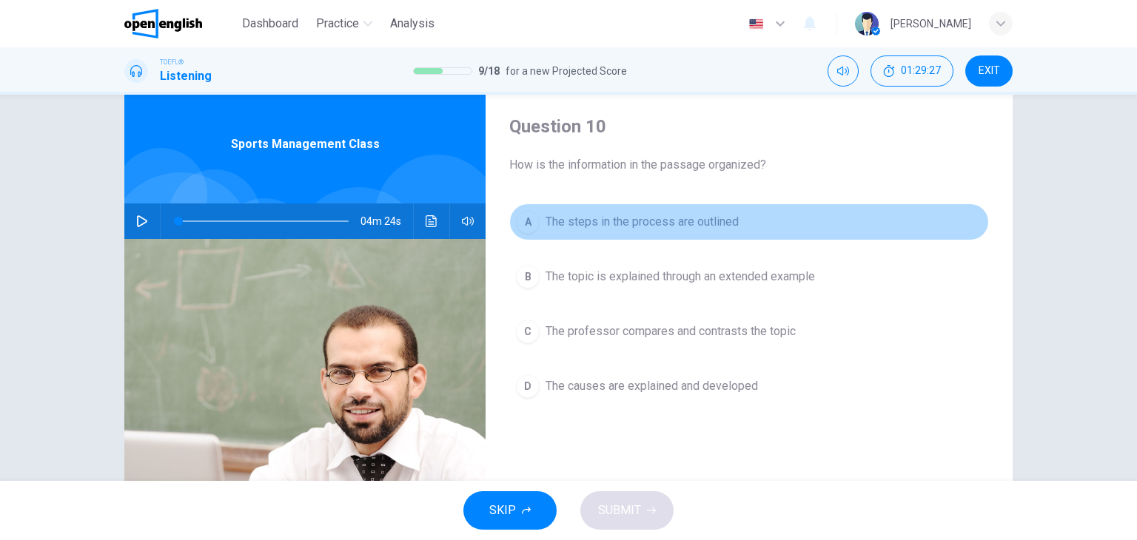
click at [704, 223] on span "The steps in the process are outlined" at bounding box center [641, 222] width 193 height 18
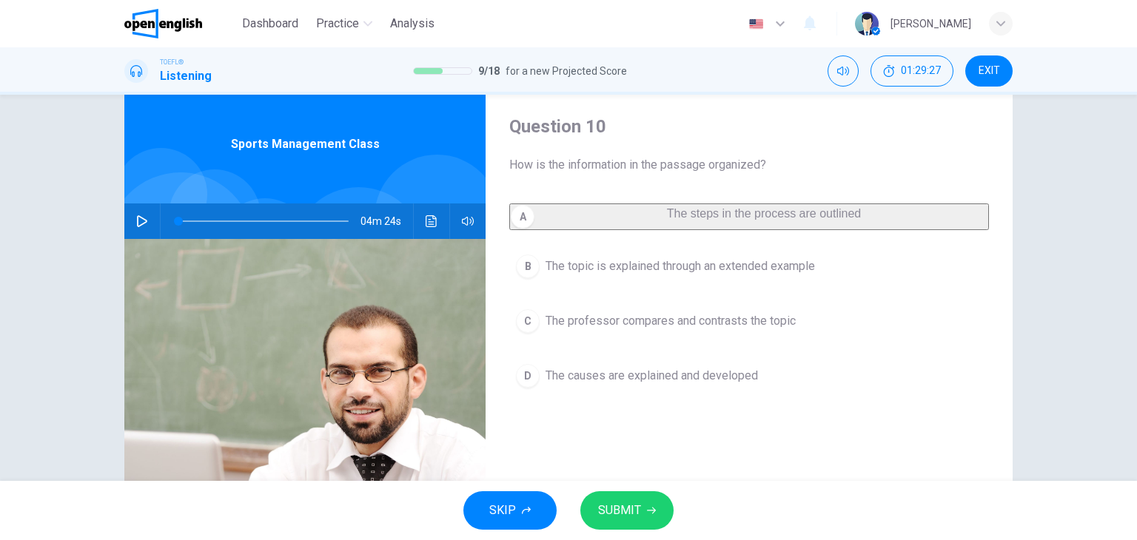
click at [636, 505] on span "SUBMIT" at bounding box center [619, 510] width 43 height 21
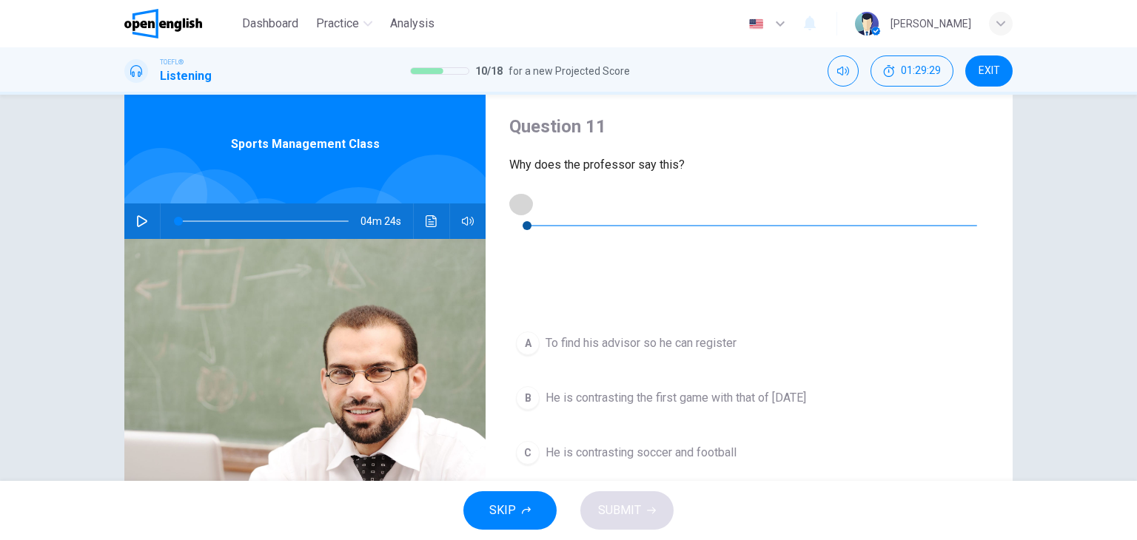
click at [527, 209] on icon "button" at bounding box center [521, 204] width 12 height 12
type input "*"
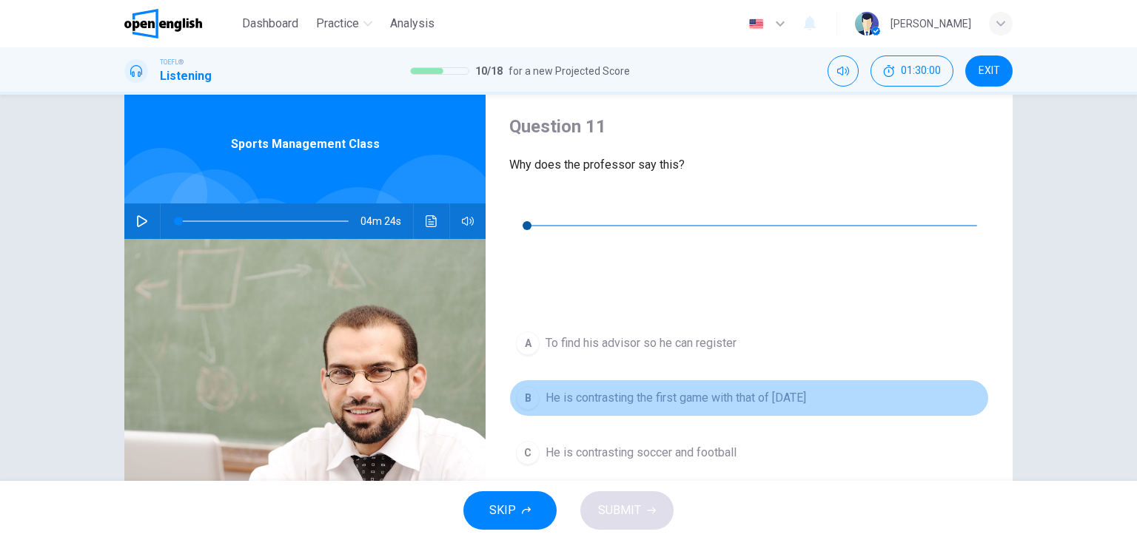
click at [659, 389] on span "He is contrasting the first game with that of [DATE]" at bounding box center [675, 398] width 260 height 18
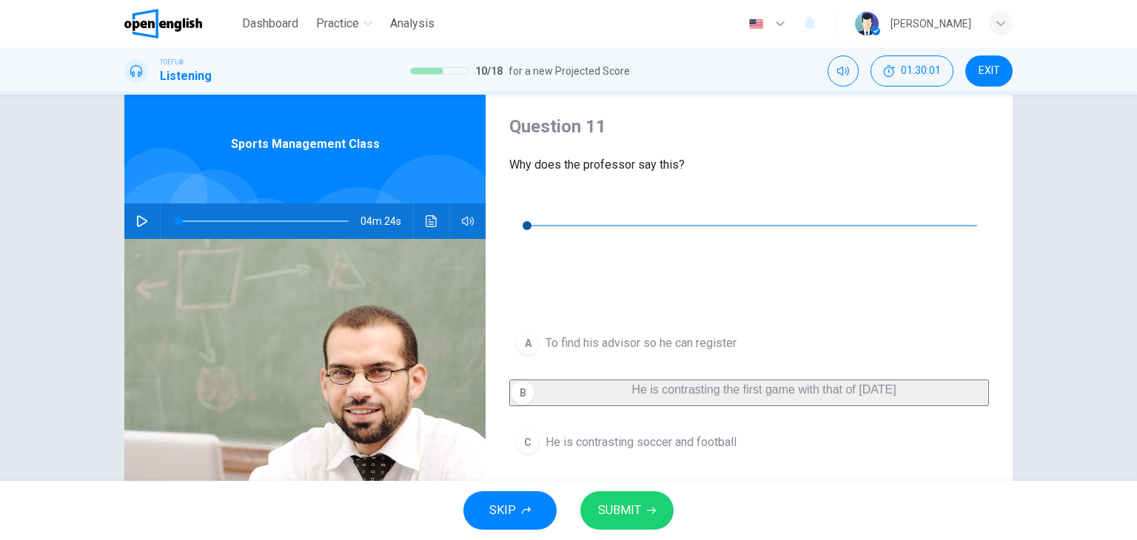
drag, startPoint x: 625, startPoint y: 507, endPoint x: 683, endPoint y: 507, distance: 58.5
click at [625, 507] on span "SUBMIT" at bounding box center [619, 510] width 43 height 21
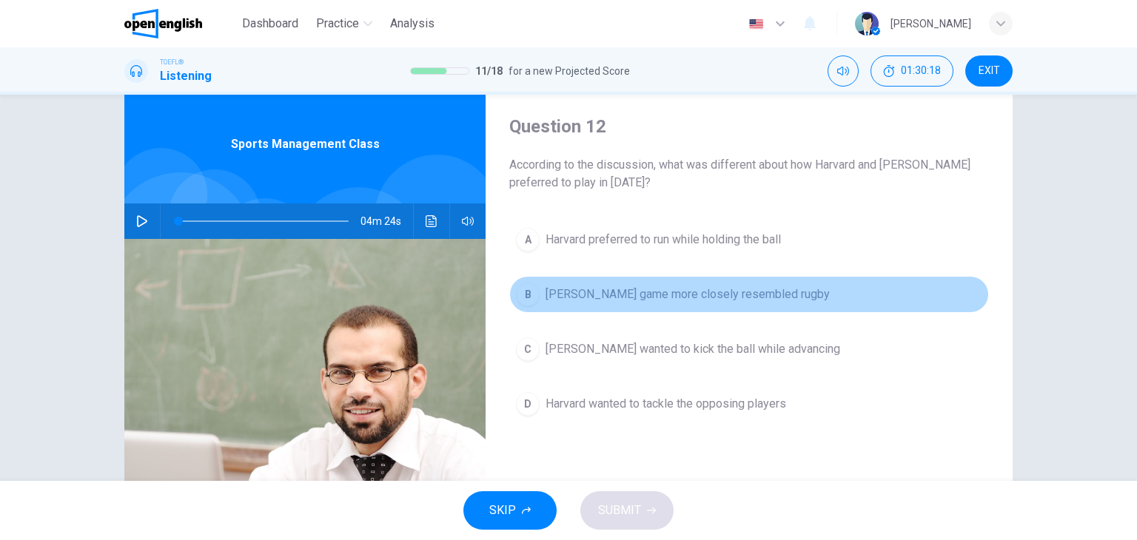
click at [740, 300] on span "[PERSON_NAME] game more closely resembled rugby" at bounding box center [687, 295] width 284 height 18
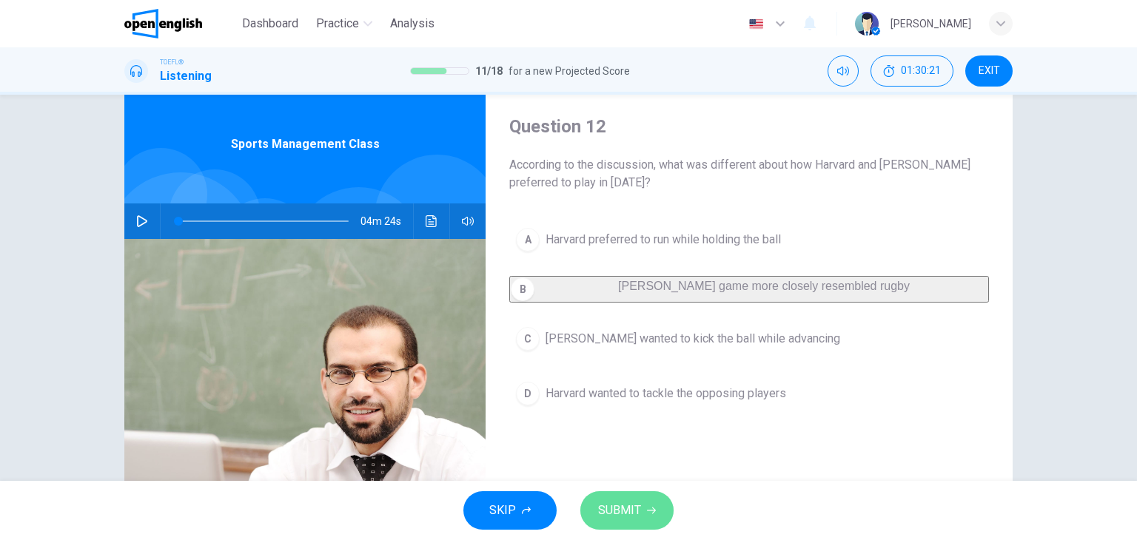
click at [636, 517] on span "SUBMIT" at bounding box center [619, 510] width 43 height 21
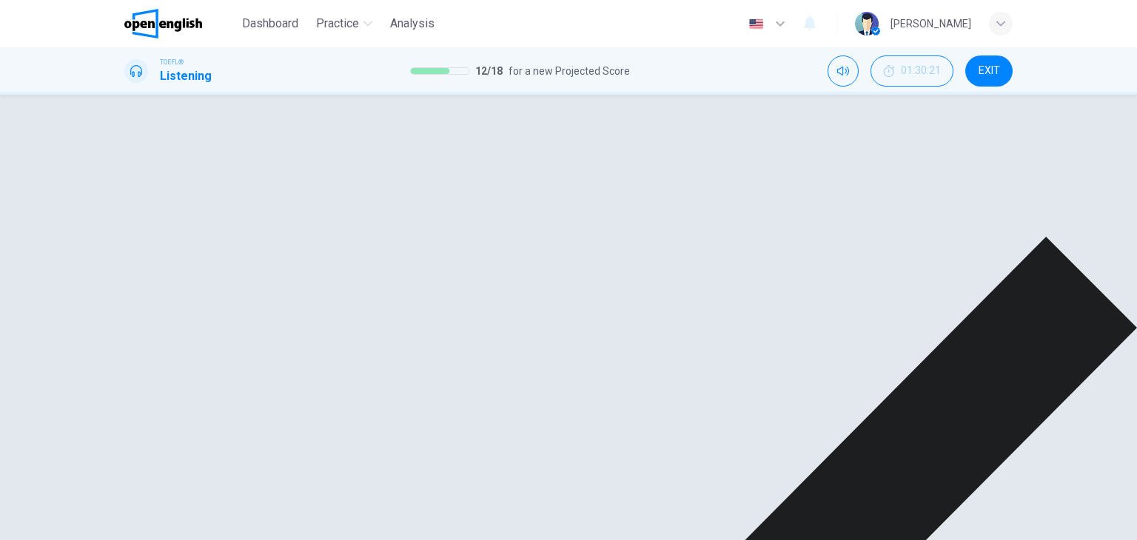
drag, startPoint x: 717, startPoint y: 508, endPoint x: 781, endPoint y: 487, distance: 67.6
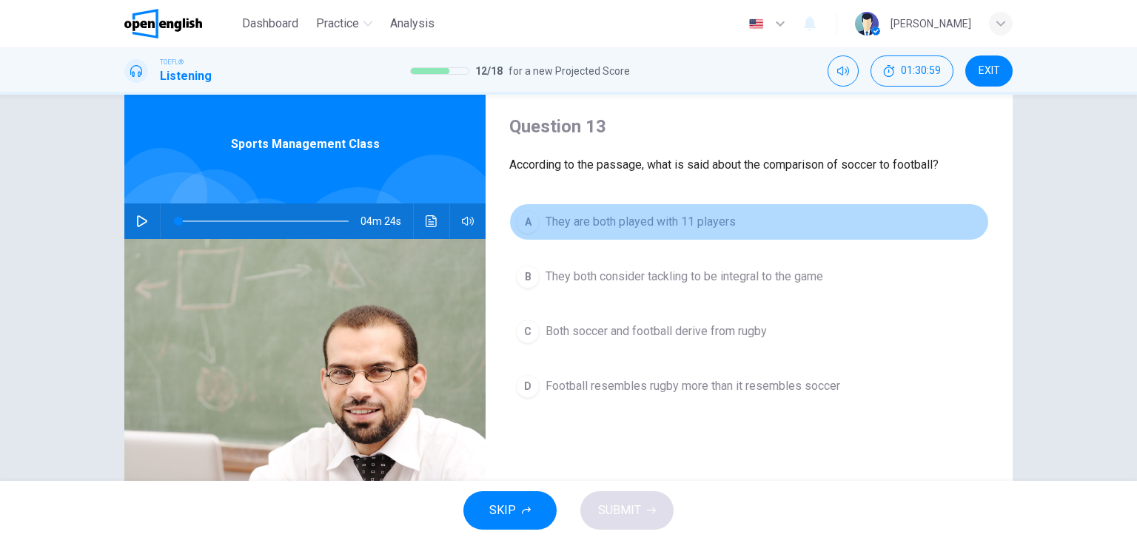
click at [702, 218] on span "They are both played with 11 players" at bounding box center [640, 222] width 190 height 18
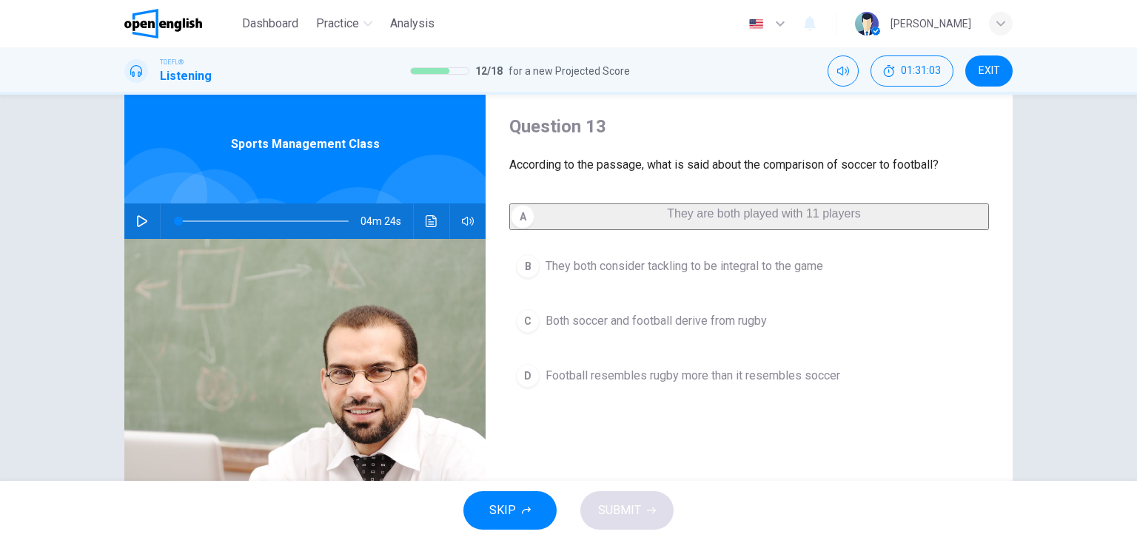
click at [621, 385] on span "Football resembles rugby more than it resembles soccer" at bounding box center [692, 376] width 295 height 18
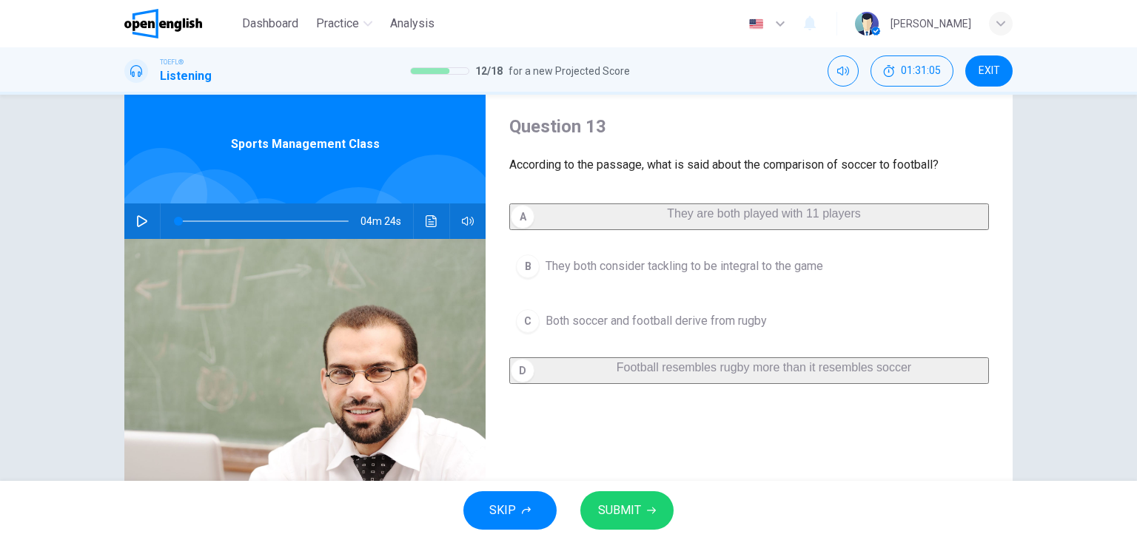
click at [631, 510] on span "SUBMIT" at bounding box center [619, 510] width 43 height 21
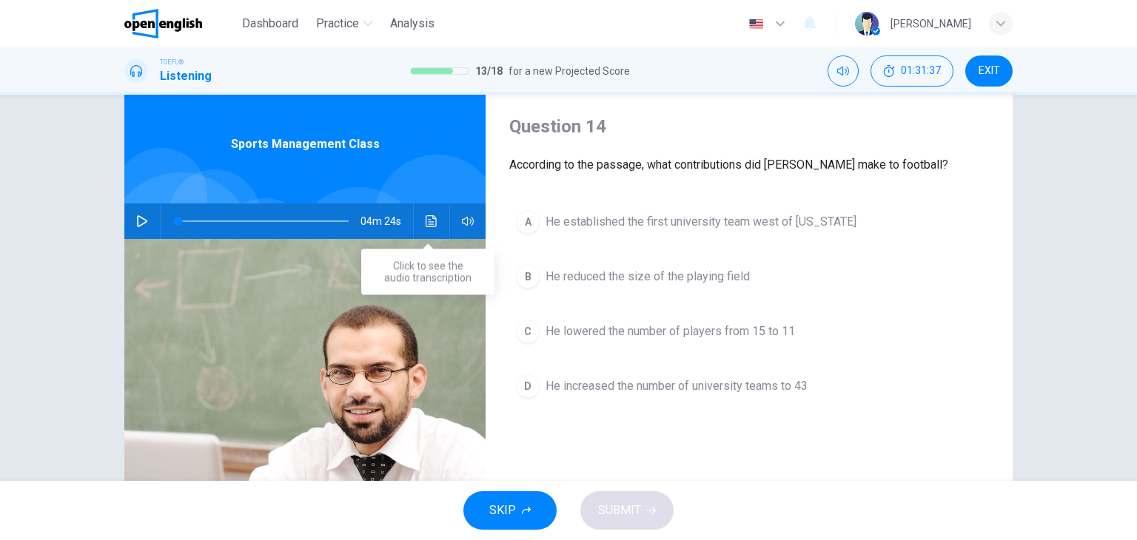
click at [428, 223] on icon "Click to see the audio transcription" at bounding box center [431, 221] width 12 height 12
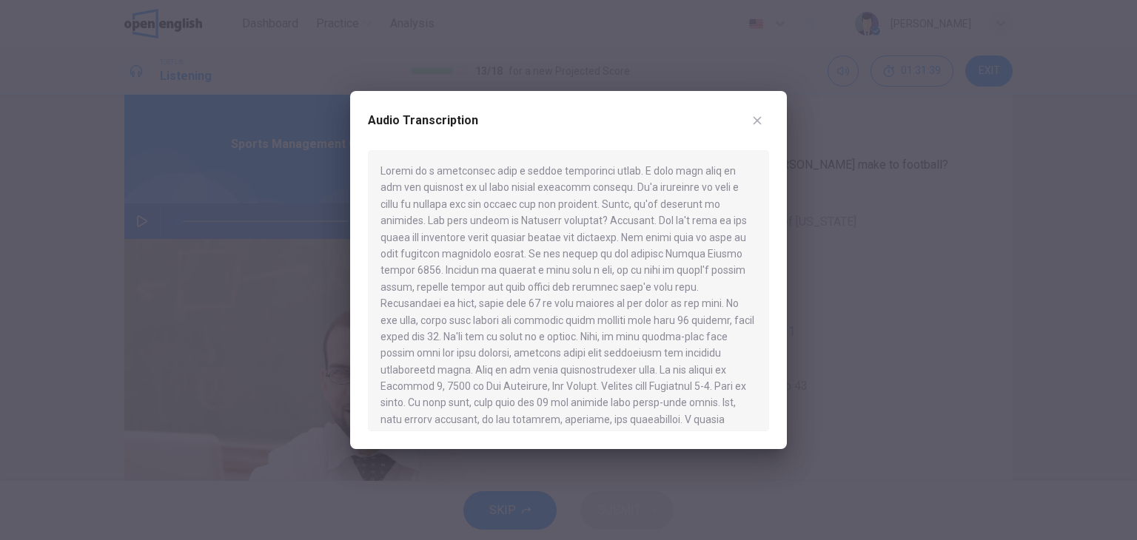
click at [1037, 309] on div at bounding box center [568, 270] width 1137 height 540
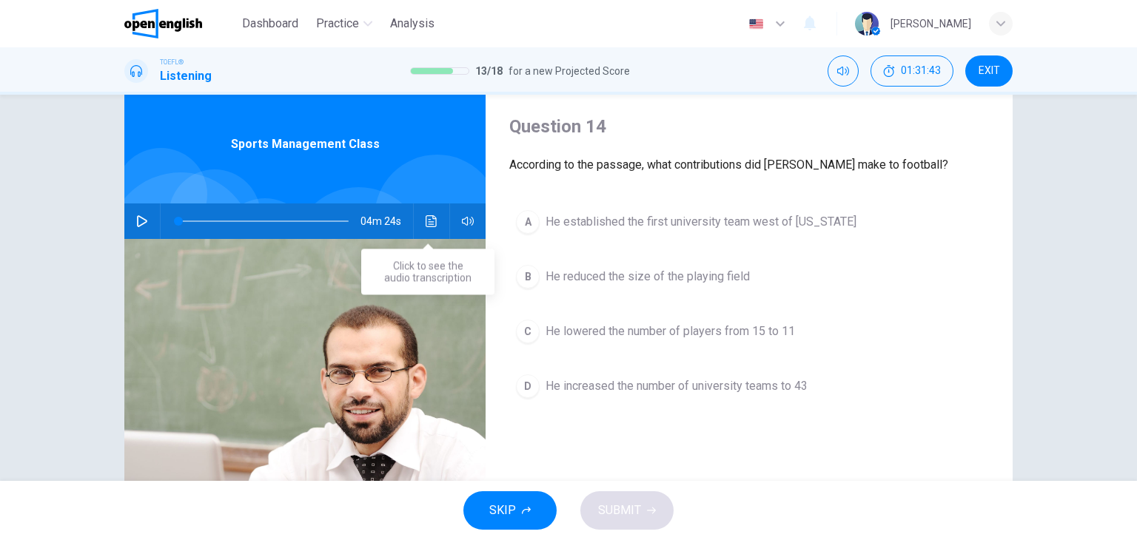
click at [430, 225] on icon "Click to see the audio transcription" at bounding box center [431, 221] width 12 height 12
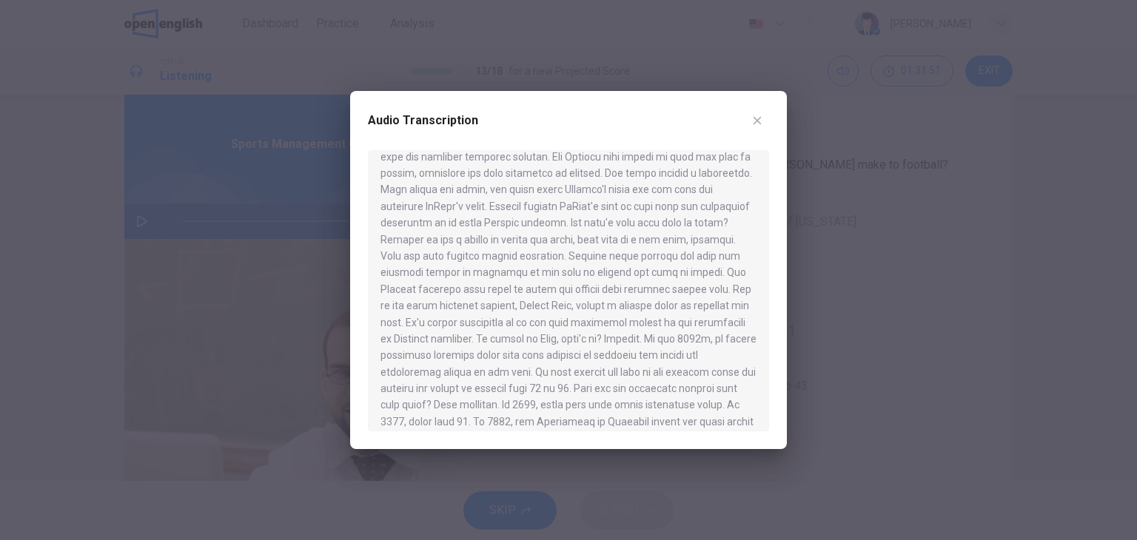
scroll to position [382, 0]
click at [972, 302] on div at bounding box center [568, 270] width 1137 height 540
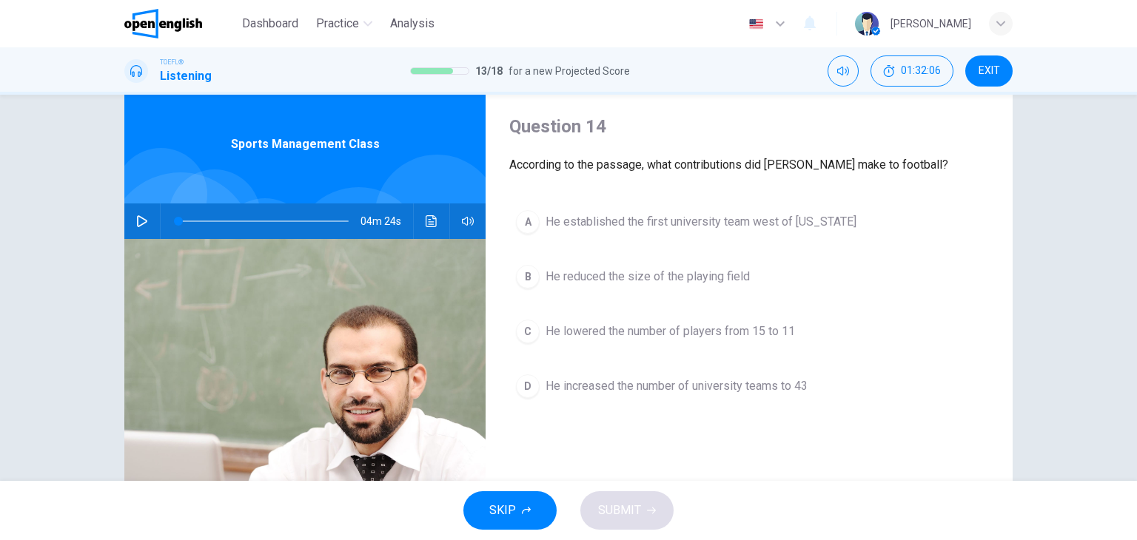
click at [710, 276] on span "He reduced the size of the playing field" at bounding box center [647, 277] width 204 height 18
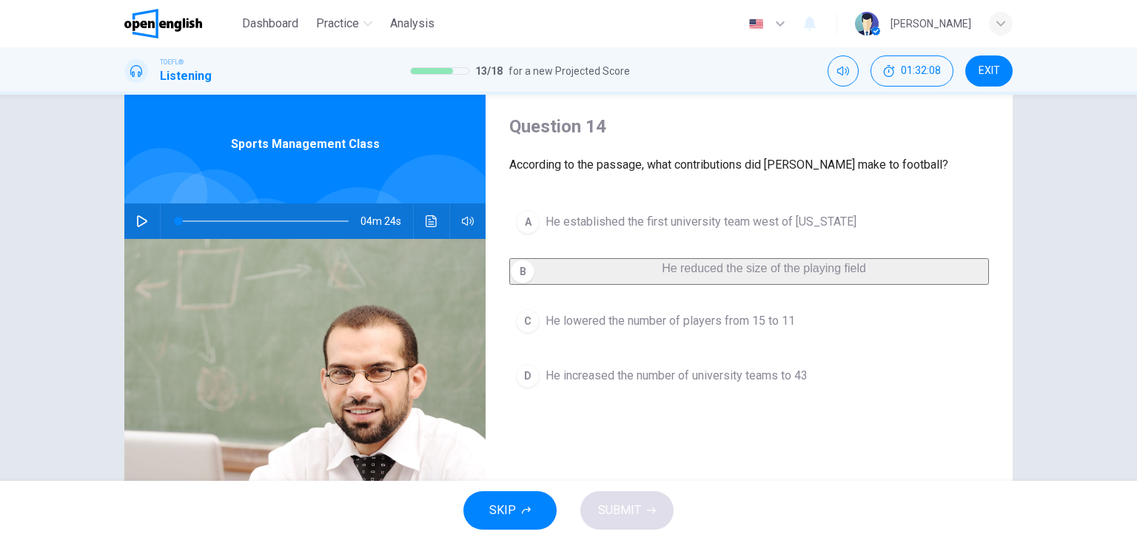
click at [770, 330] on span "He lowered the number of players from 15 to 11" at bounding box center [669, 321] width 249 height 18
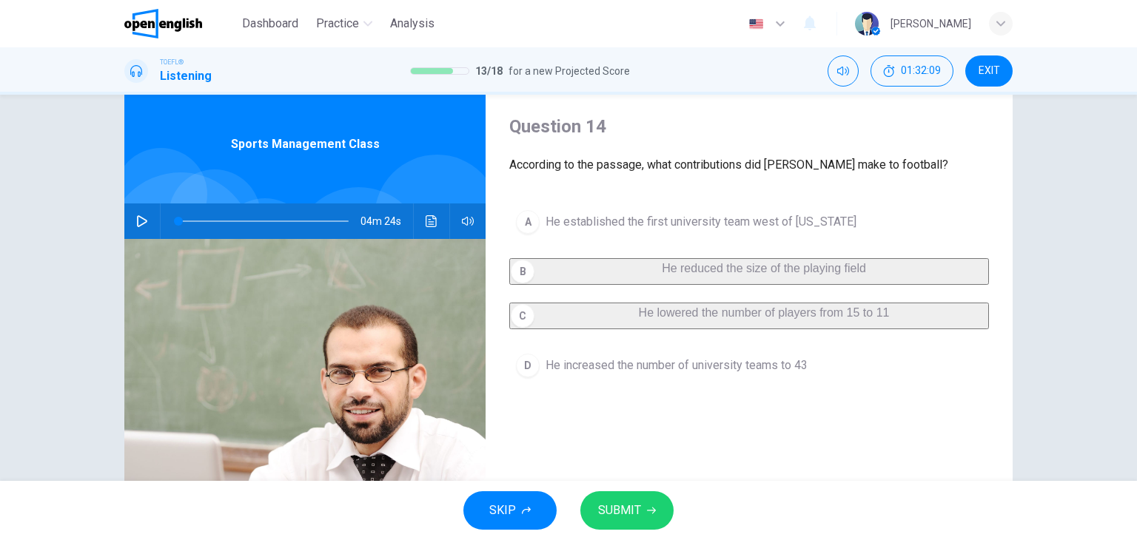
click at [647, 508] on icon "button" at bounding box center [651, 510] width 9 height 9
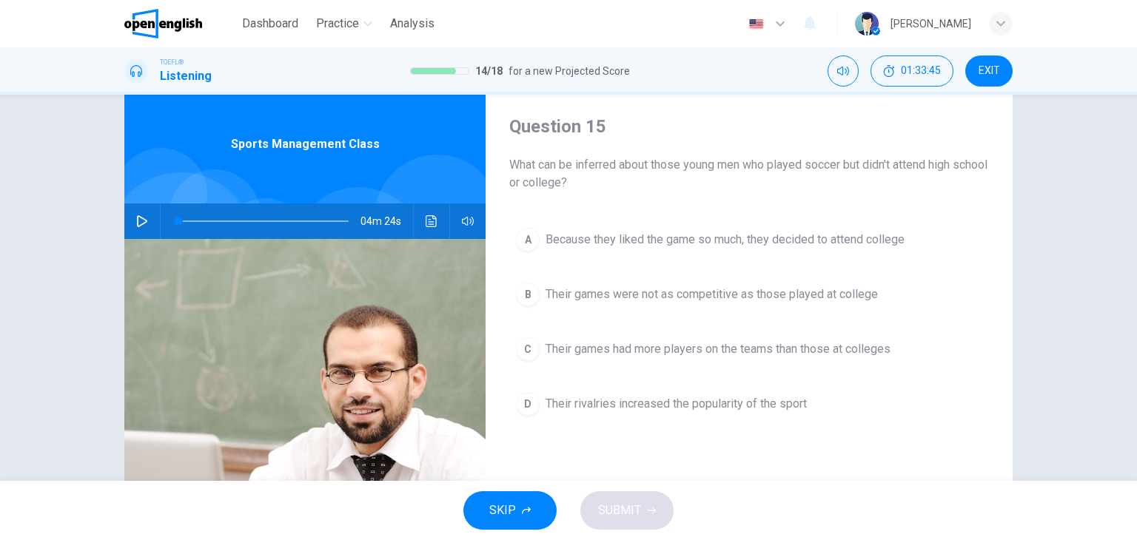
click at [586, 353] on span "Their games had more players on the teams than those at colleges" at bounding box center [717, 349] width 345 height 18
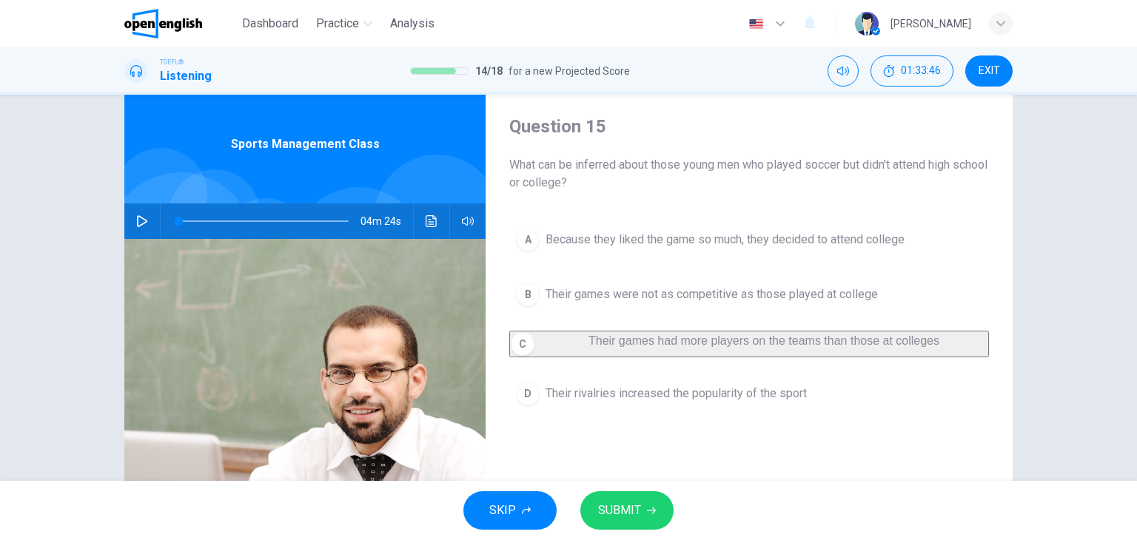
click at [593, 293] on span "Their games were not as competitive as those played at college" at bounding box center [711, 295] width 332 height 18
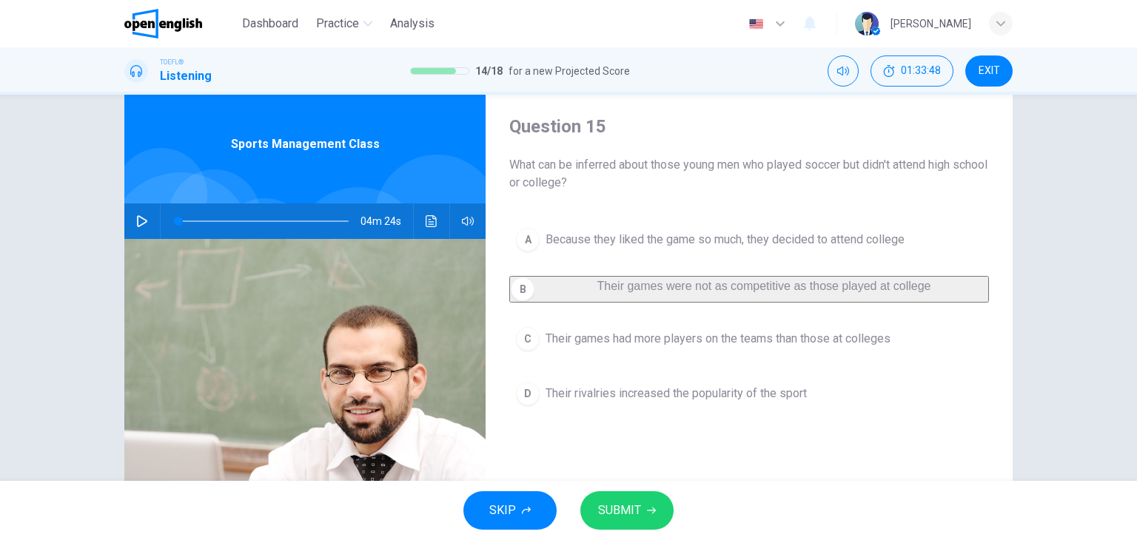
click at [616, 238] on span "Because they liked the game so much, they decided to attend college" at bounding box center [724, 240] width 359 height 18
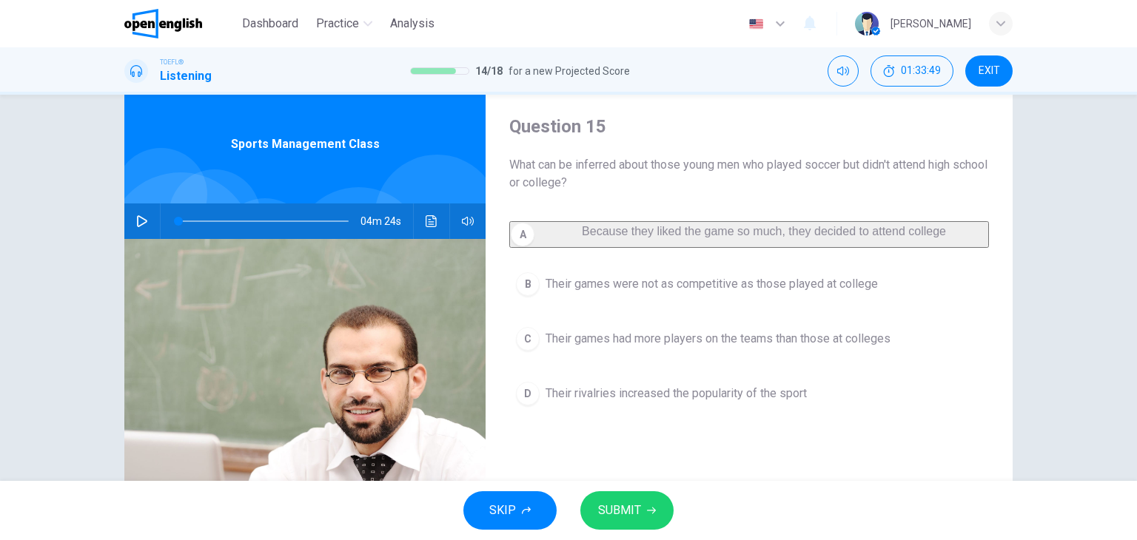
click at [639, 288] on span "Their games were not as competitive as those played at college" at bounding box center [711, 284] width 332 height 18
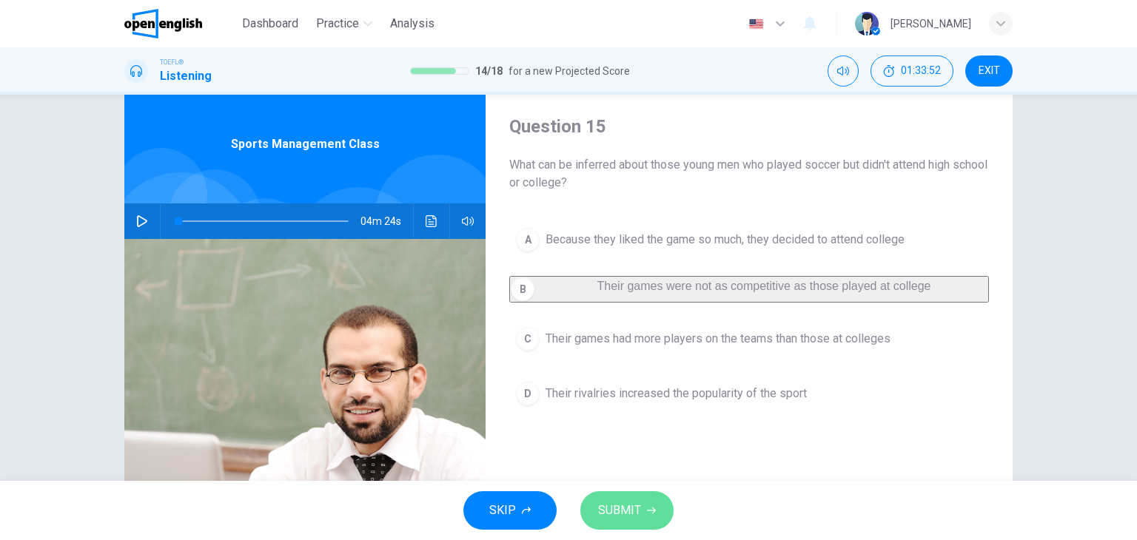
click at [632, 507] on span "SUBMIT" at bounding box center [619, 510] width 43 height 21
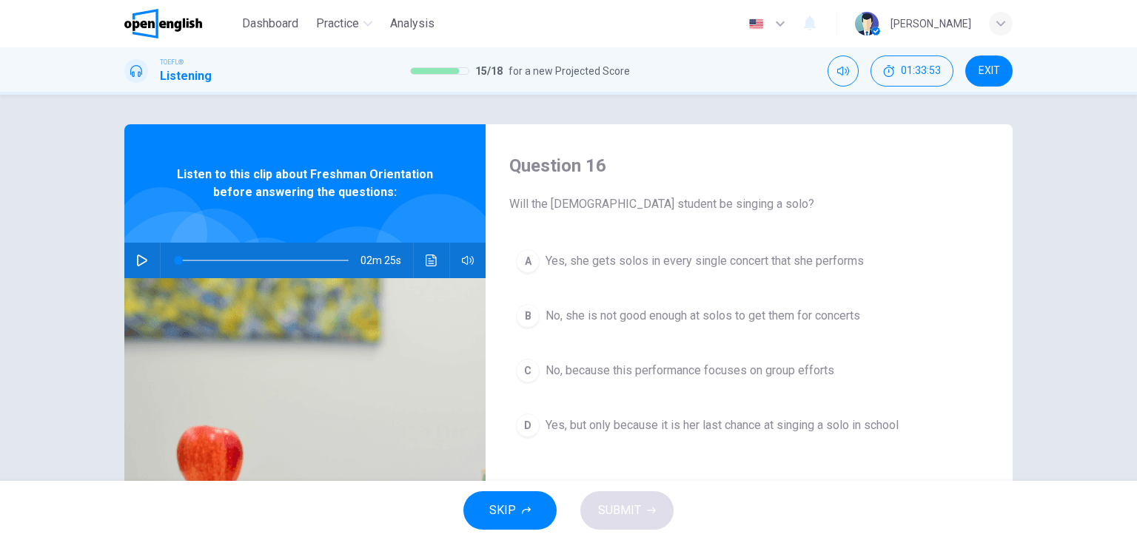
click at [139, 261] on icon "button" at bounding box center [142, 261] width 12 height 12
click at [434, 261] on button "Click to see the audio transcription" at bounding box center [432, 261] width 24 height 36
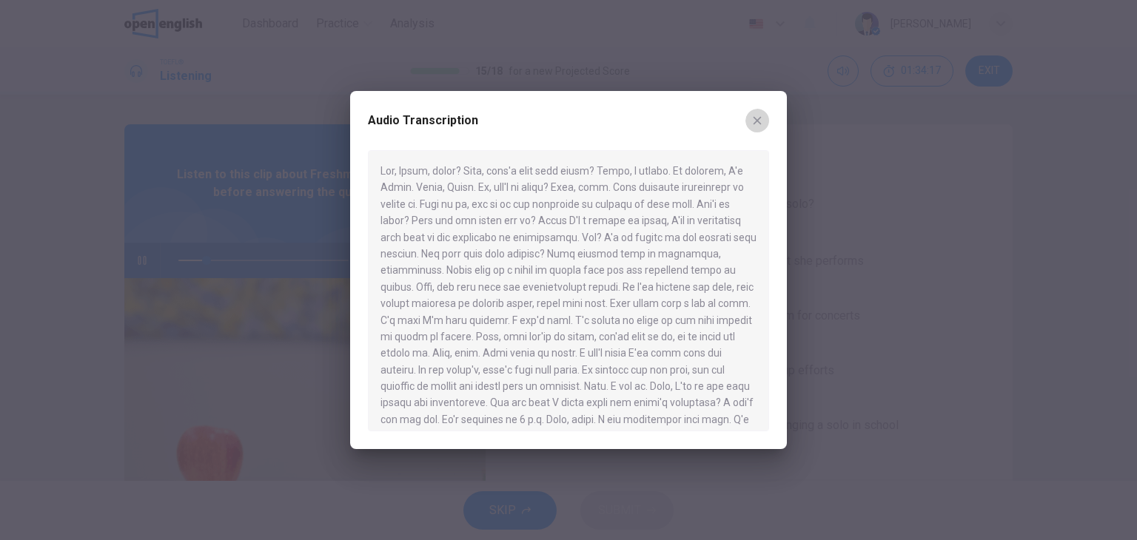
click at [763, 121] on button "button" at bounding box center [757, 121] width 24 height 24
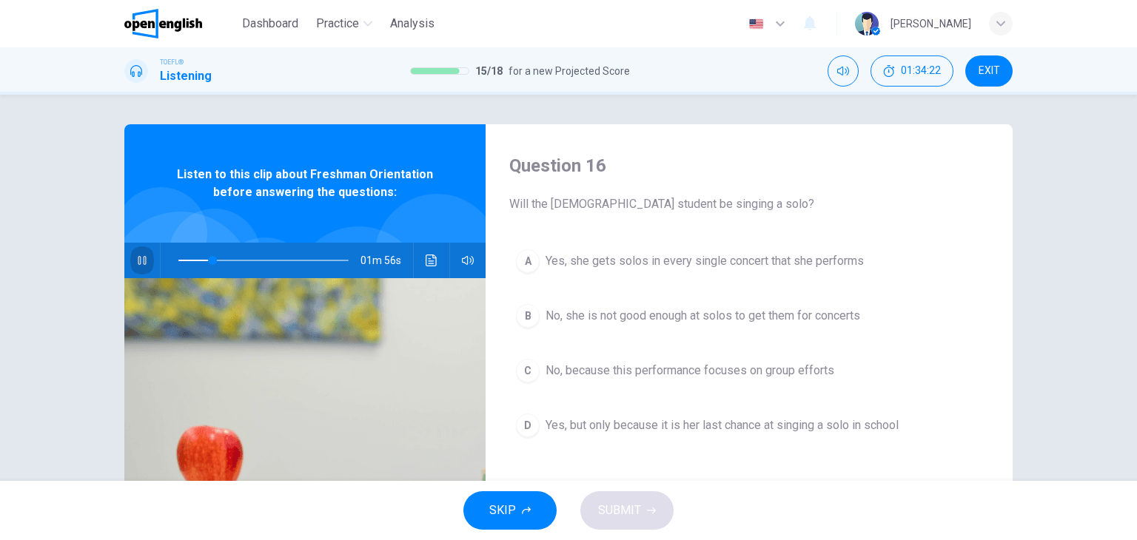
click at [140, 258] on icon "button" at bounding box center [142, 260] width 8 height 9
click at [140, 258] on icon "button" at bounding box center [142, 261] width 12 height 12
click at [178, 260] on span at bounding box center [223, 260] width 90 height 1
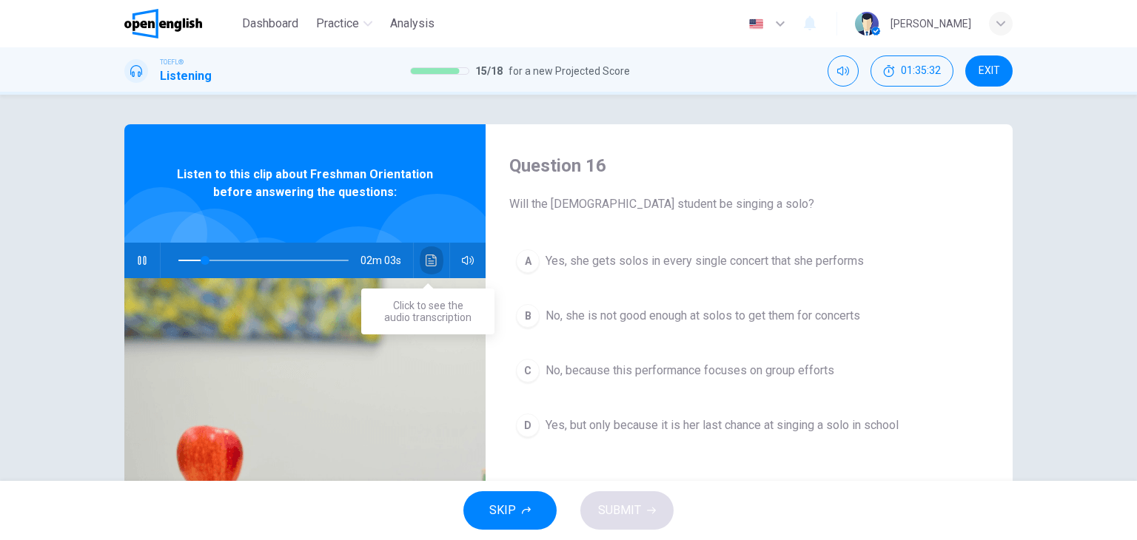
click at [434, 258] on button "Click to see the audio transcription" at bounding box center [432, 261] width 24 height 36
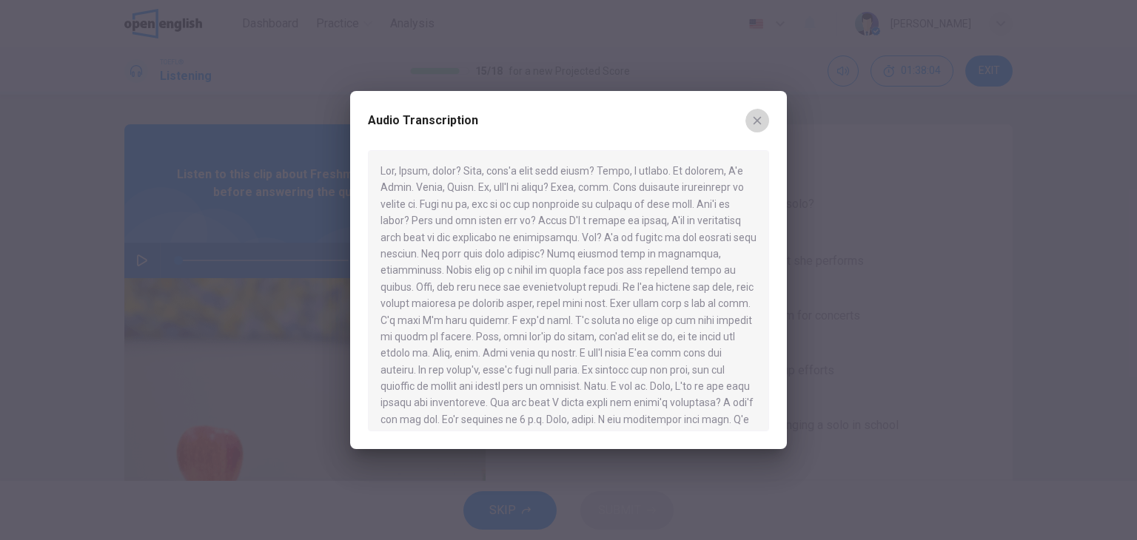
click at [759, 120] on icon "button" at bounding box center [757, 121] width 12 height 12
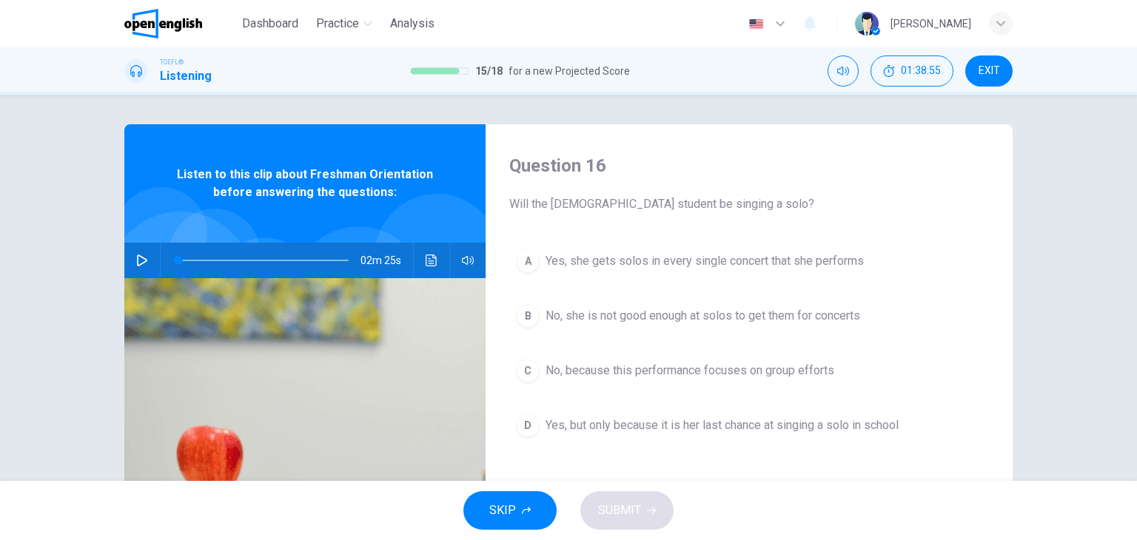
click at [136, 261] on icon "button" at bounding box center [142, 261] width 12 height 12
click at [429, 255] on icon "Click to see the audio transcription" at bounding box center [430, 261] width 11 height 12
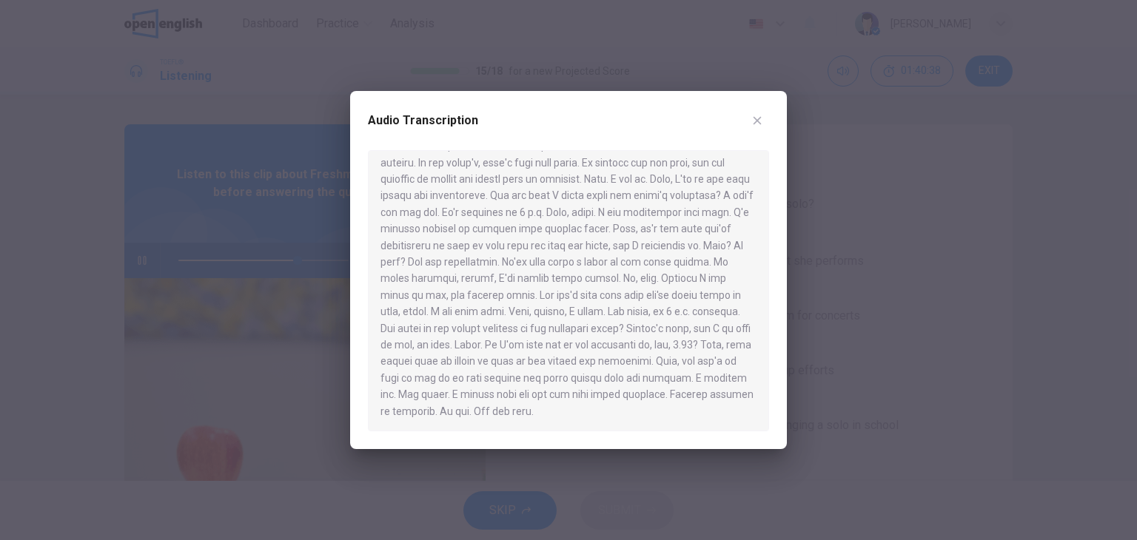
scroll to position [207, 0]
click at [74, 230] on div at bounding box center [568, 270] width 1137 height 540
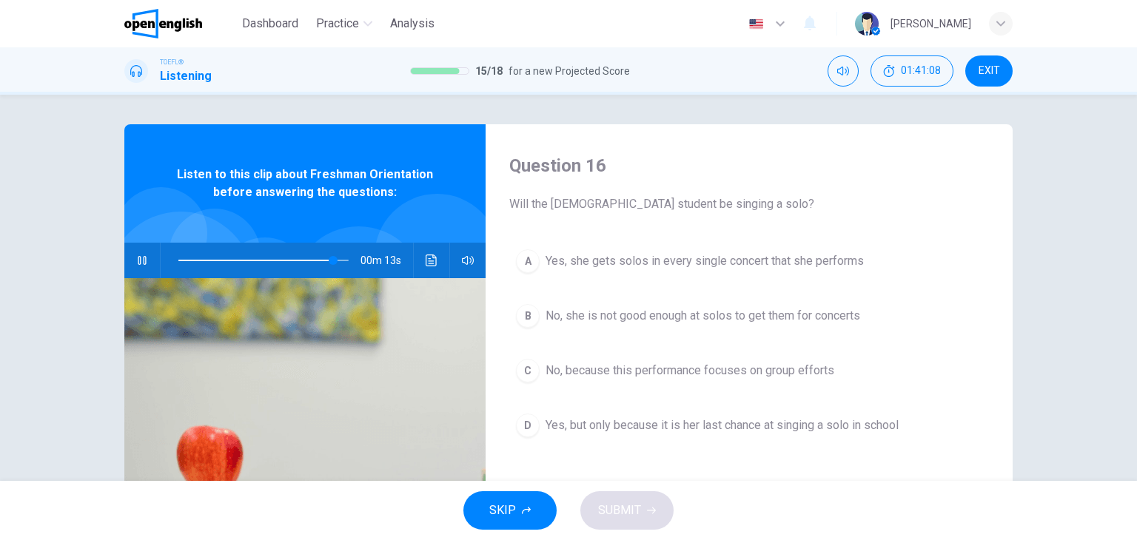
click at [141, 262] on icon "button" at bounding box center [142, 260] width 8 height 9
click at [425, 258] on icon "Click to see the audio transcription" at bounding box center [430, 261] width 11 height 12
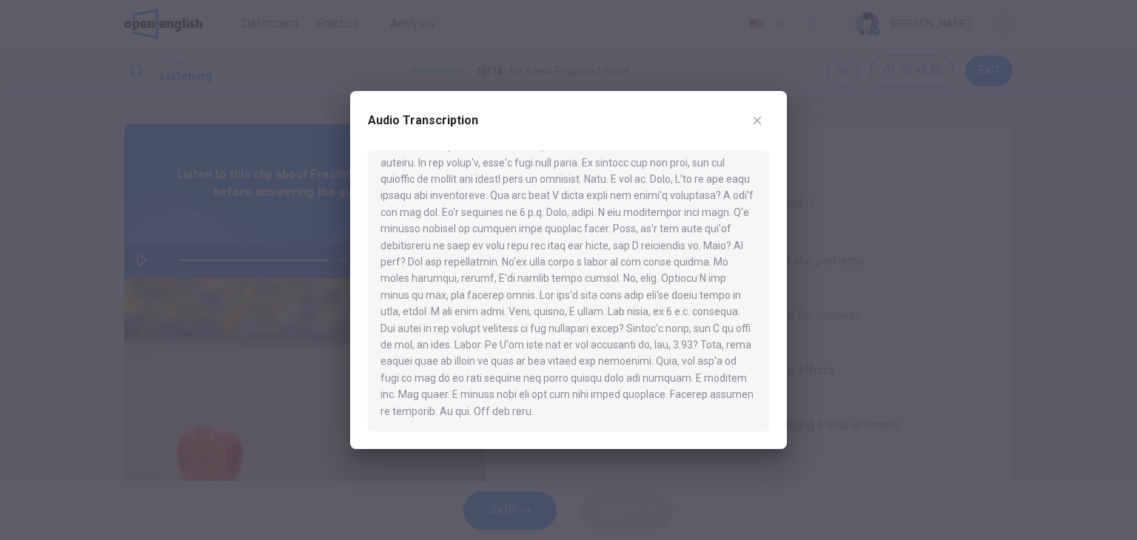
click at [97, 312] on div at bounding box center [568, 270] width 1137 height 540
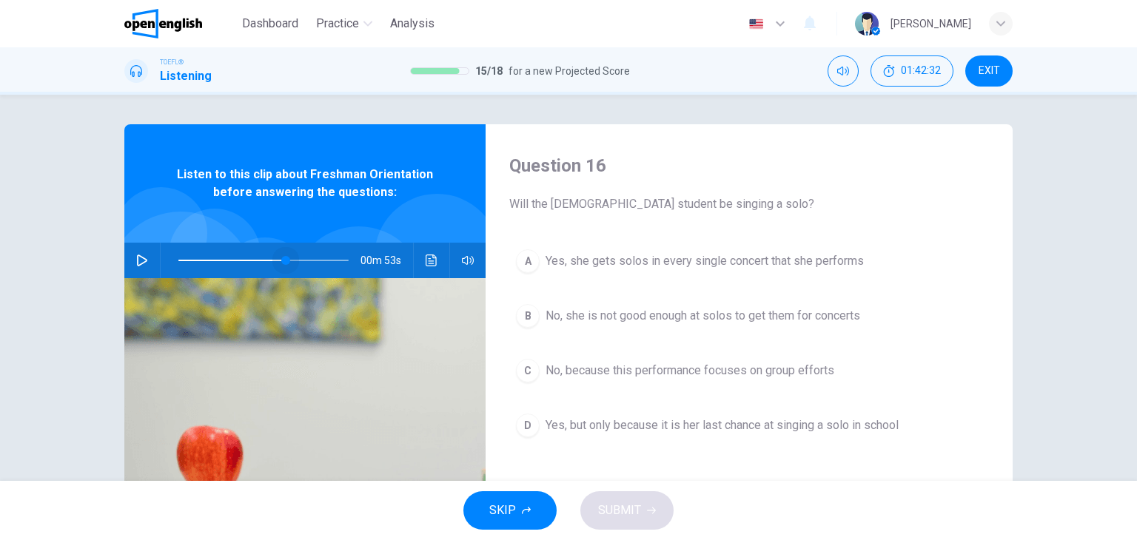
click at [283, 263] on span at bounding box center [263, 260] width 170 height 21
click at [136, 268] on button "button" at bounding box center [142, 261] width 24 height 36
click at [425, 259] on icon "Click to see the audio transcription" at bounding box center [431, 261] width 12 height 12
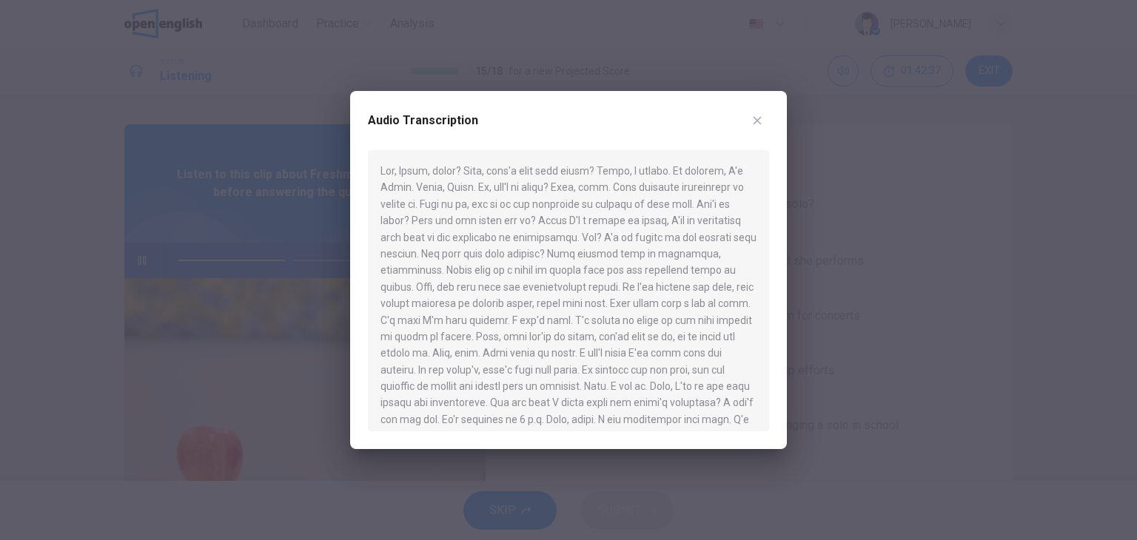
click at [27, 288] on div at bounding box center [568, 270] width 1137 height 540
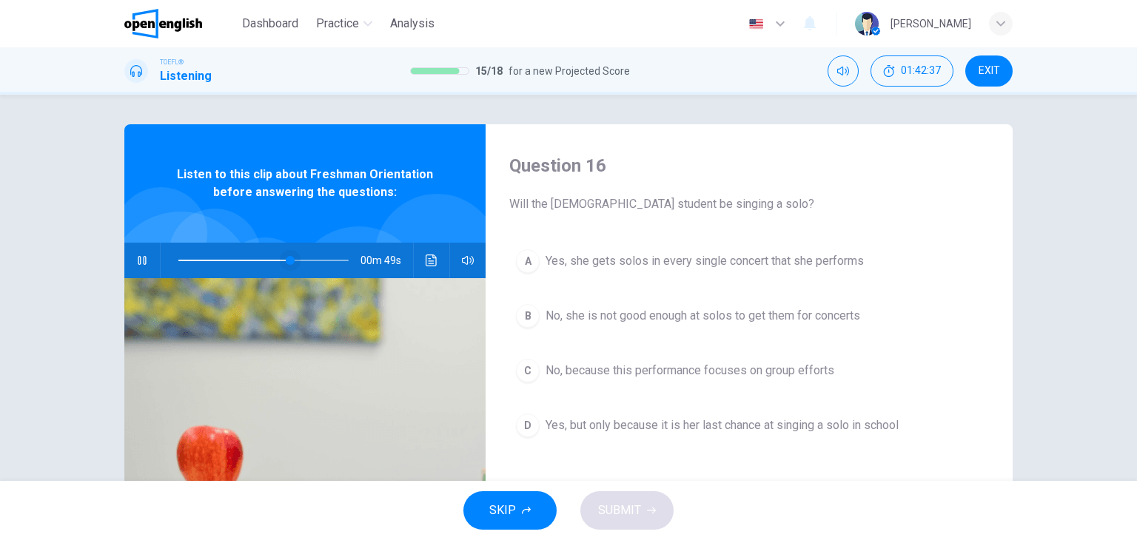
click at [266, 258] on span at bounding box center [263, 260] width 170 height 21
click at [425, 258] on icon "Click to see the audio transcription" at bounding box center [431, 261] width 12 height 12
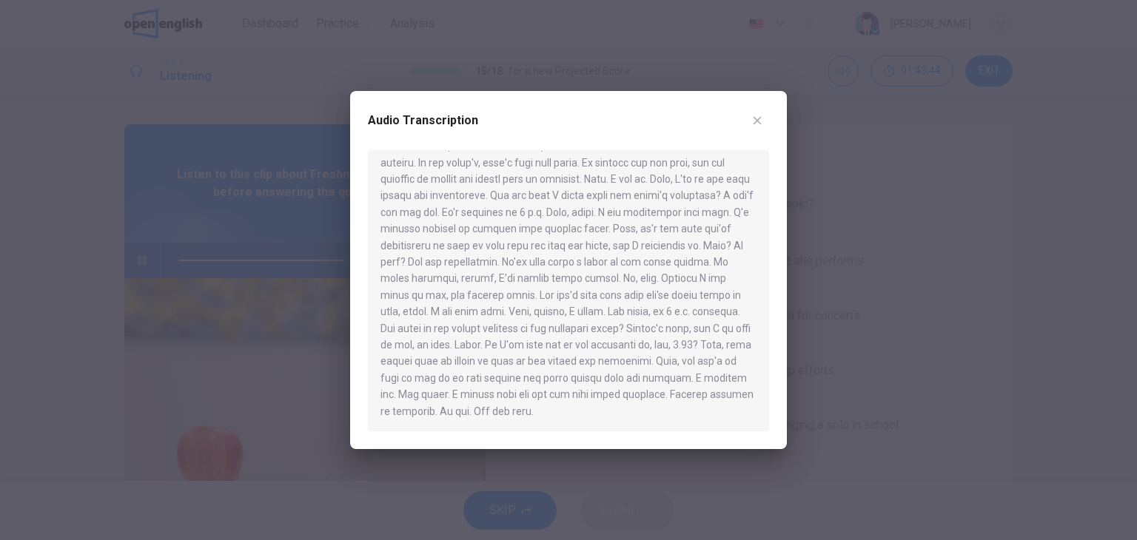
type input "*"
click at [1052, 374] on div at bounding box center [568, 270] width 1137 height 540
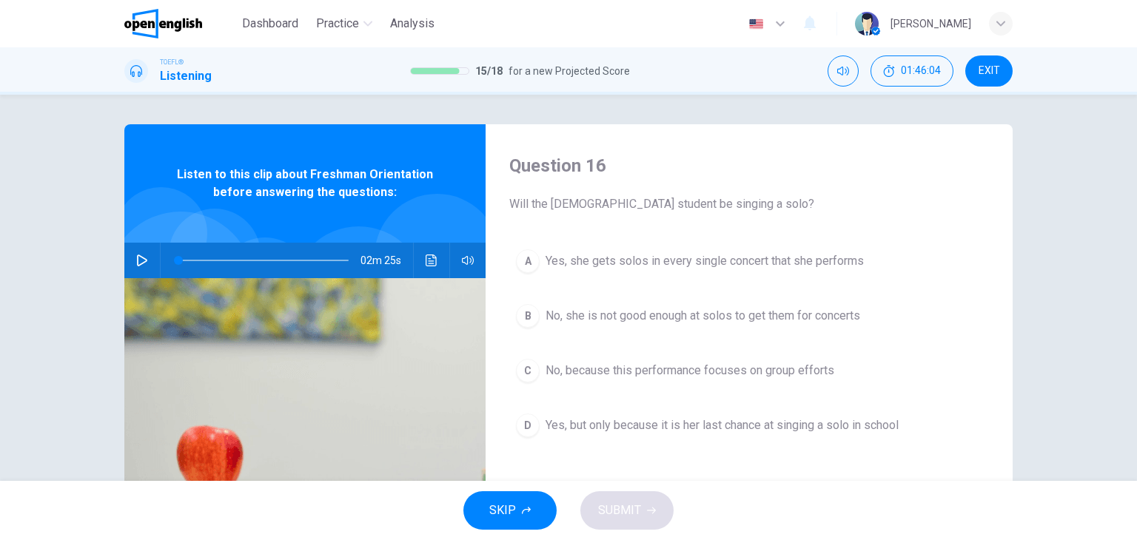
click at [688, 373] on span "No, because this performance focuses on group efforts" at bounding box center [689, 371] width 289 height 18
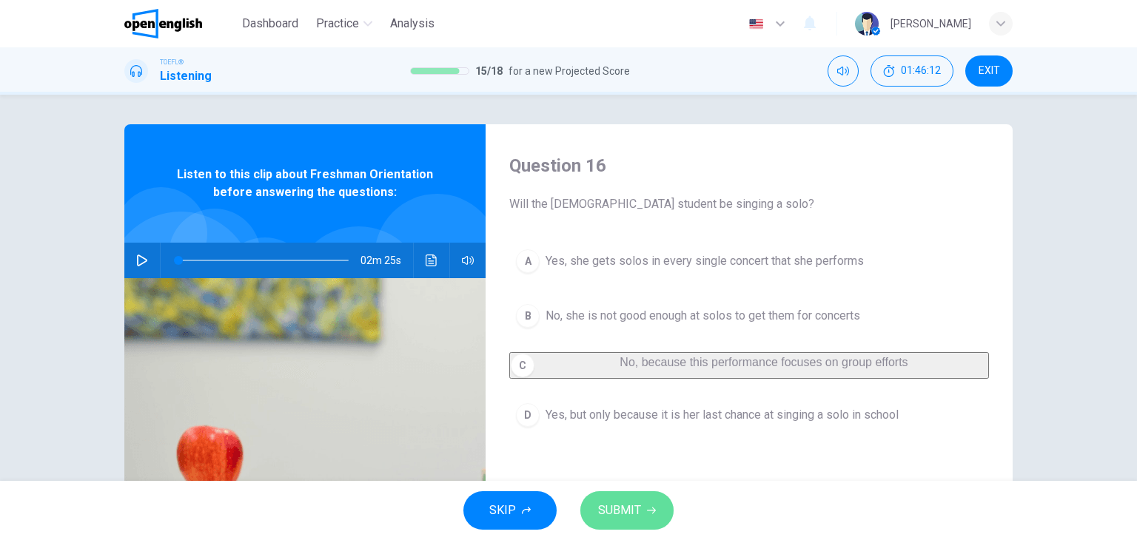
click at [630, 508] on span "SUBMIT" at bounding box center [619, 510] width 43 height 21
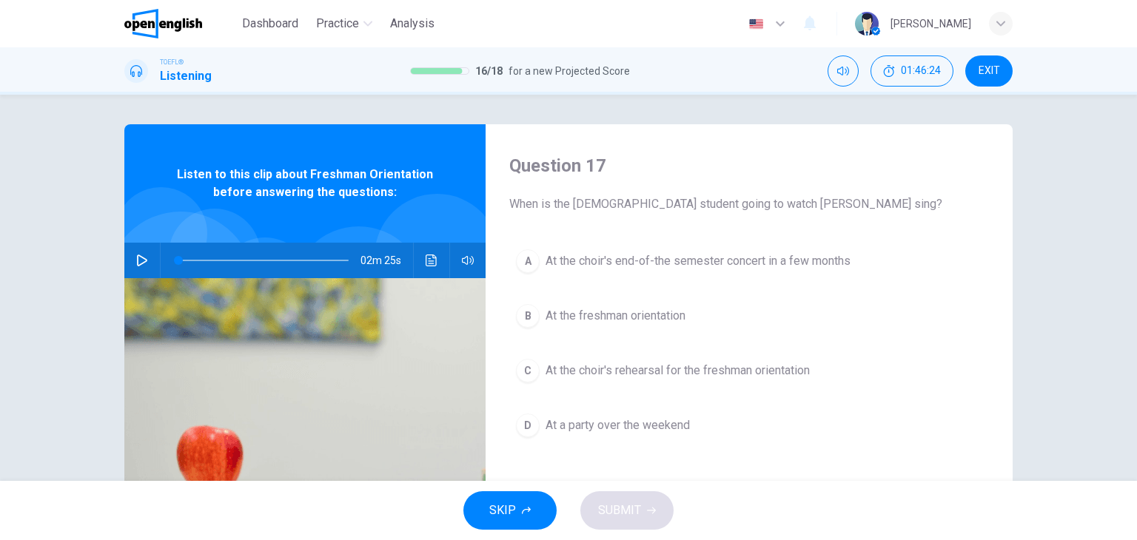
click at [787, 375] on span "At the choir's rehearsal for the freshman orientation" at bounding box center [677, 371] width 264 height 18
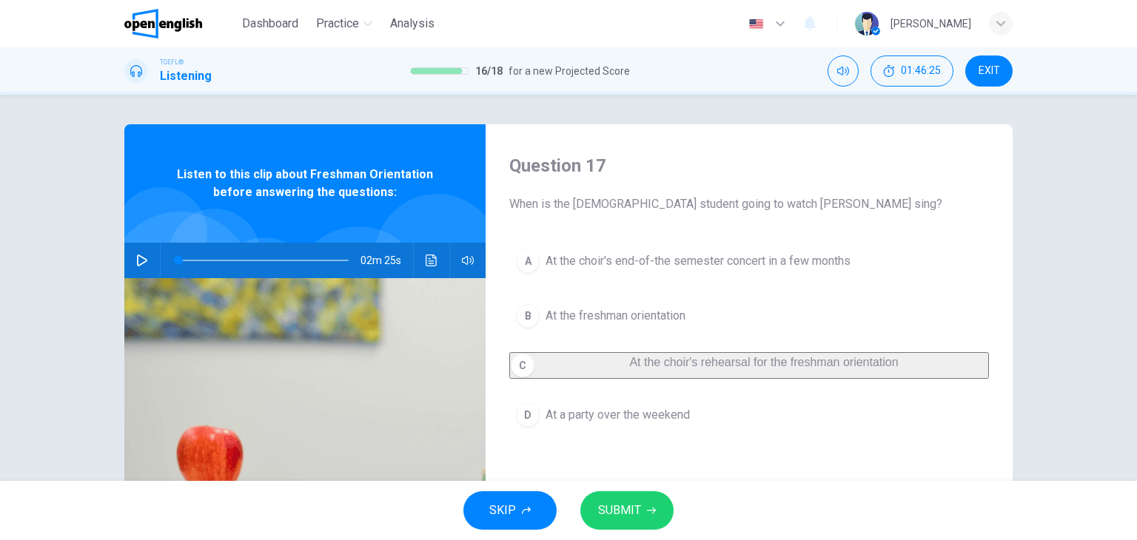
click at [645, 525] on button "SUBMIT" at bounding box center [626, 510] width 93 height 38
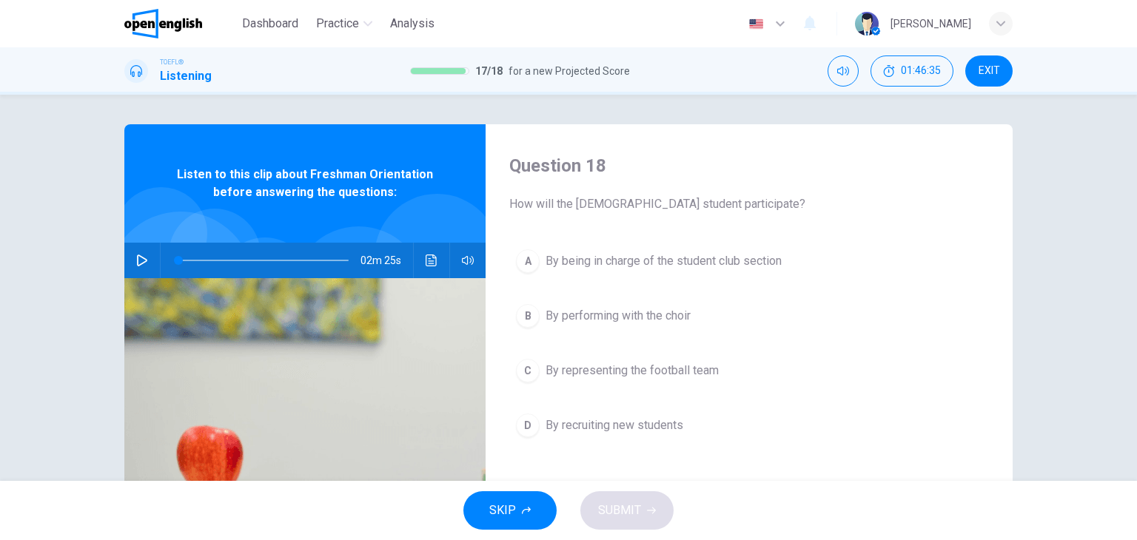
click at [765, 266] on span "By being in charge of the student club section" at bounding box center [663, 261] width 236 height 18
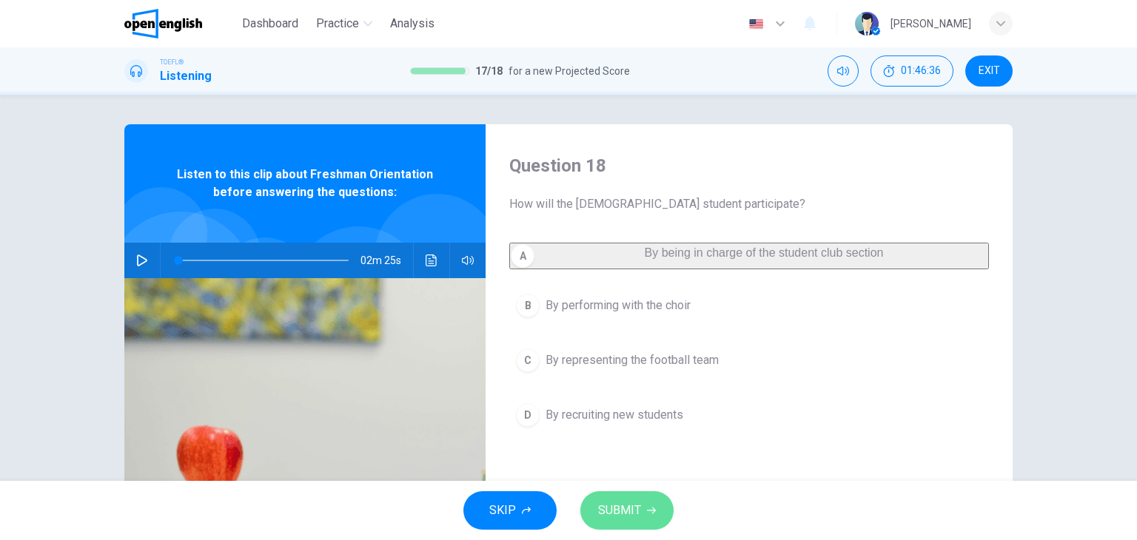
click at [667, 502] on button "SUBMIT" at bounding box center [626, 510] width 93 height 38
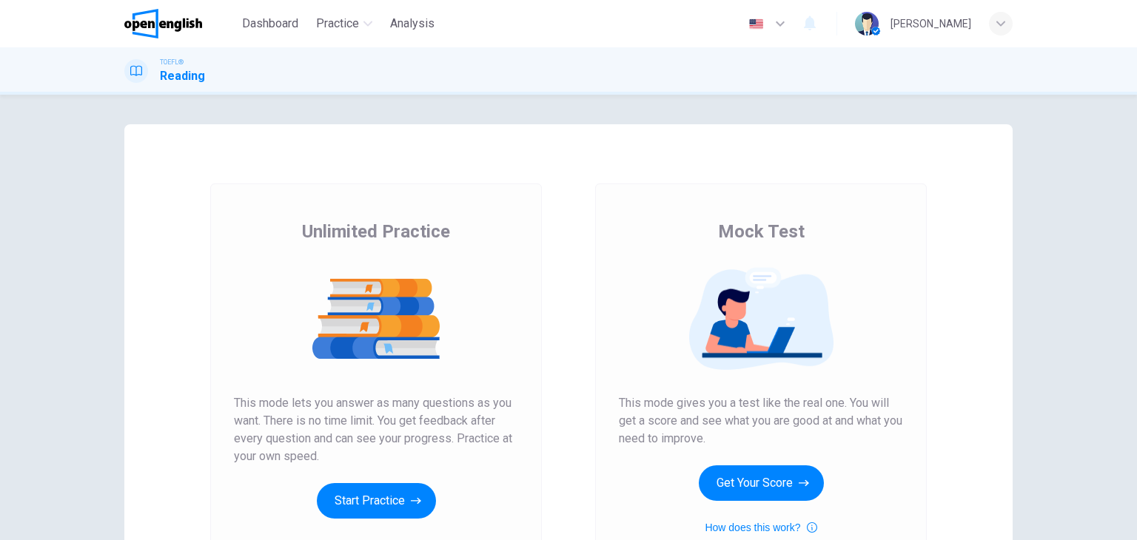
click at [807, 482] on button "Get Your Score" at bounding box center [761, 483] width 125 height 36
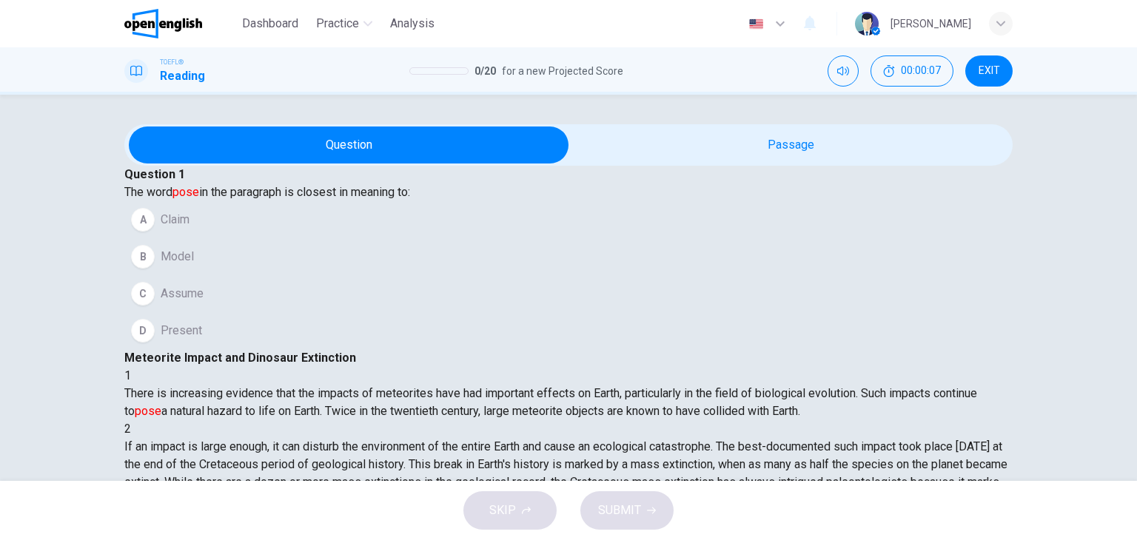
scroll to position [58, 0]
